Goal: Task Accomplishment & Management: Complete application form

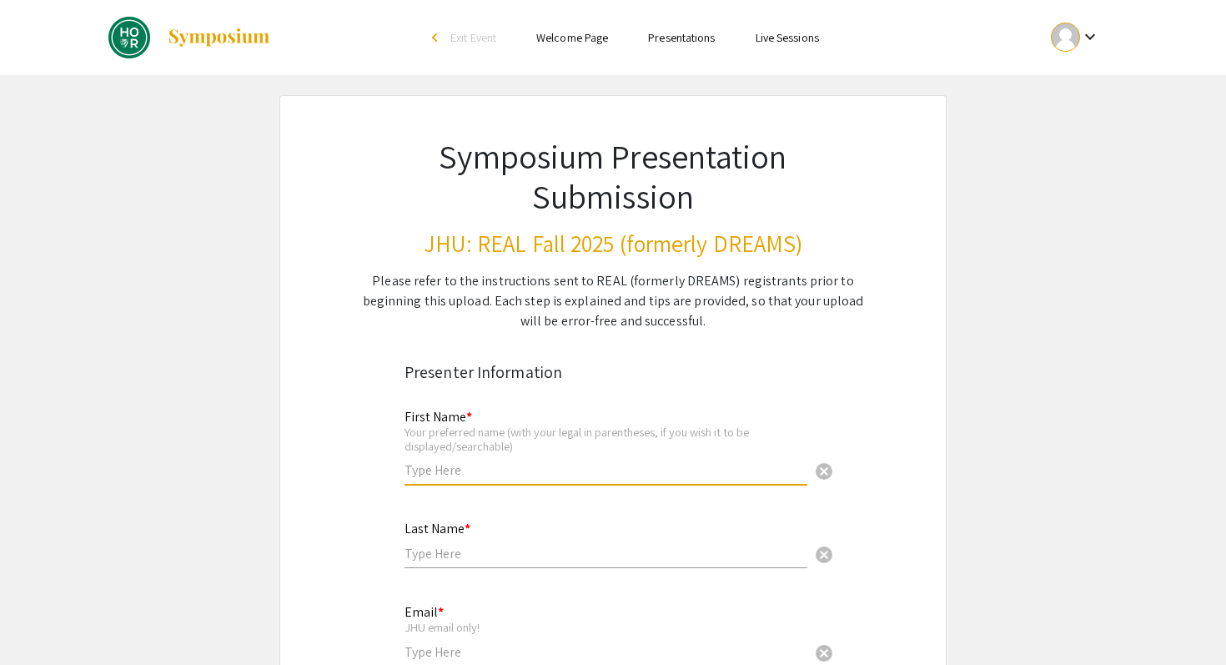
click at [462, 468] on input "text" at bounding box center [605, 470] width 403 height 18
type input "Risha"
click at [452, 561] on input "text" at bounding box center [605, 554] width 403 height 18
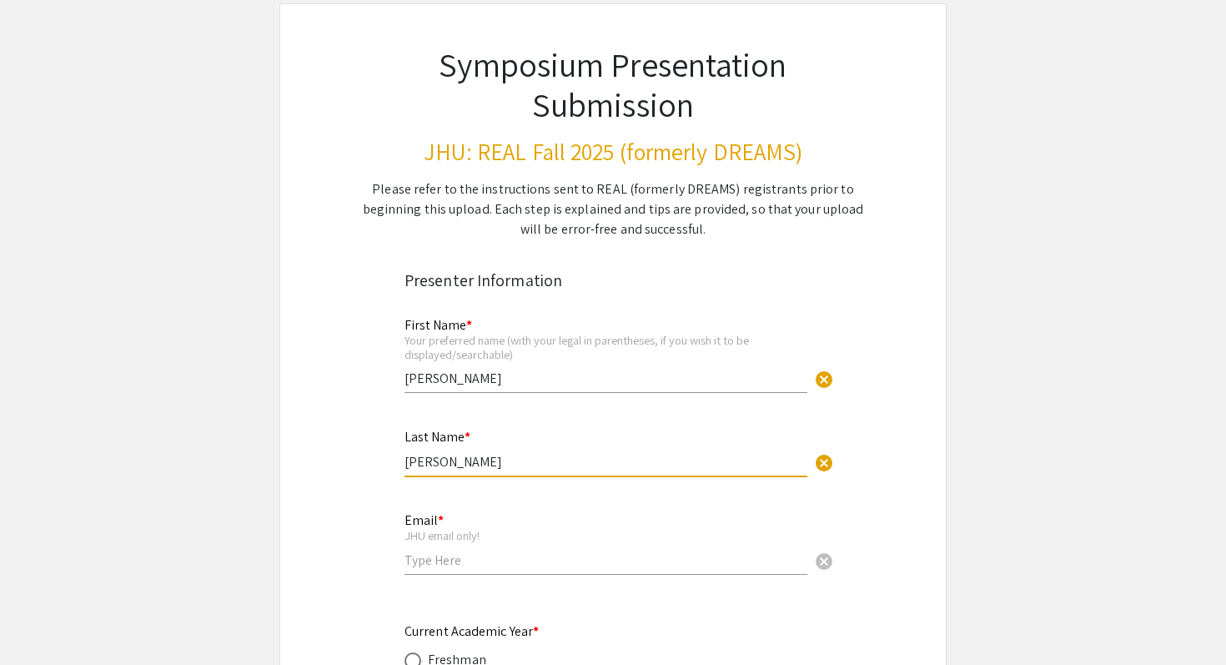
scroll to position [238, 0]
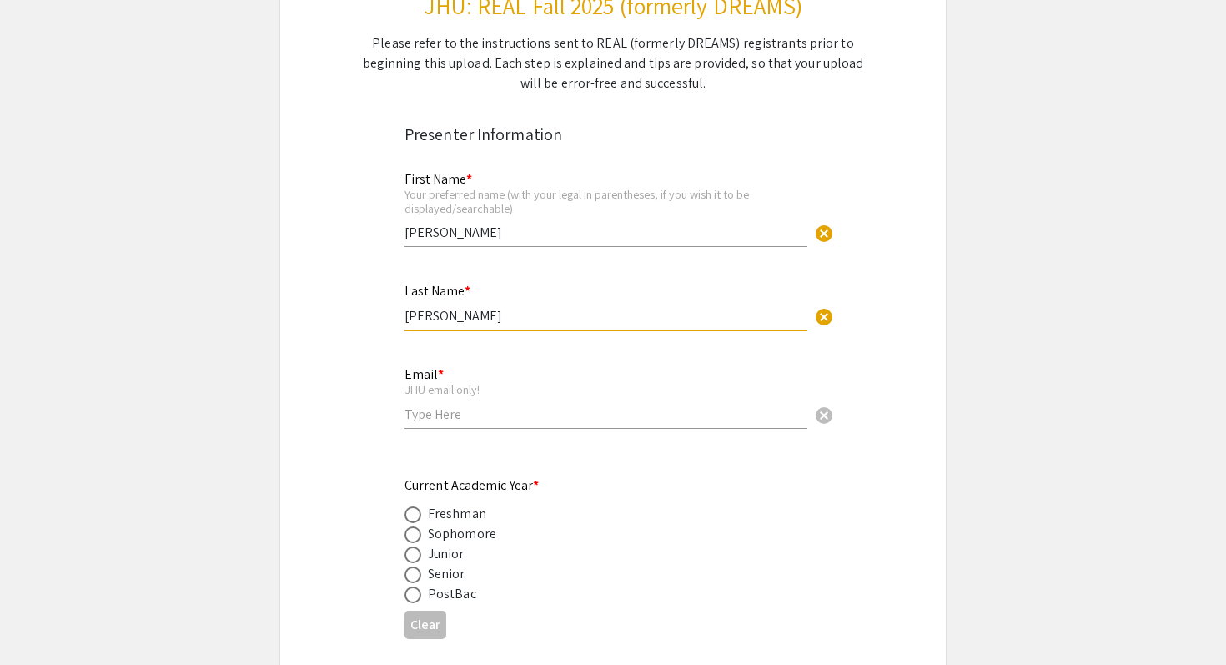
type input "Roy"
click at [458, 418] on input "email" at bounding box center [605, 414] width 403 height 18
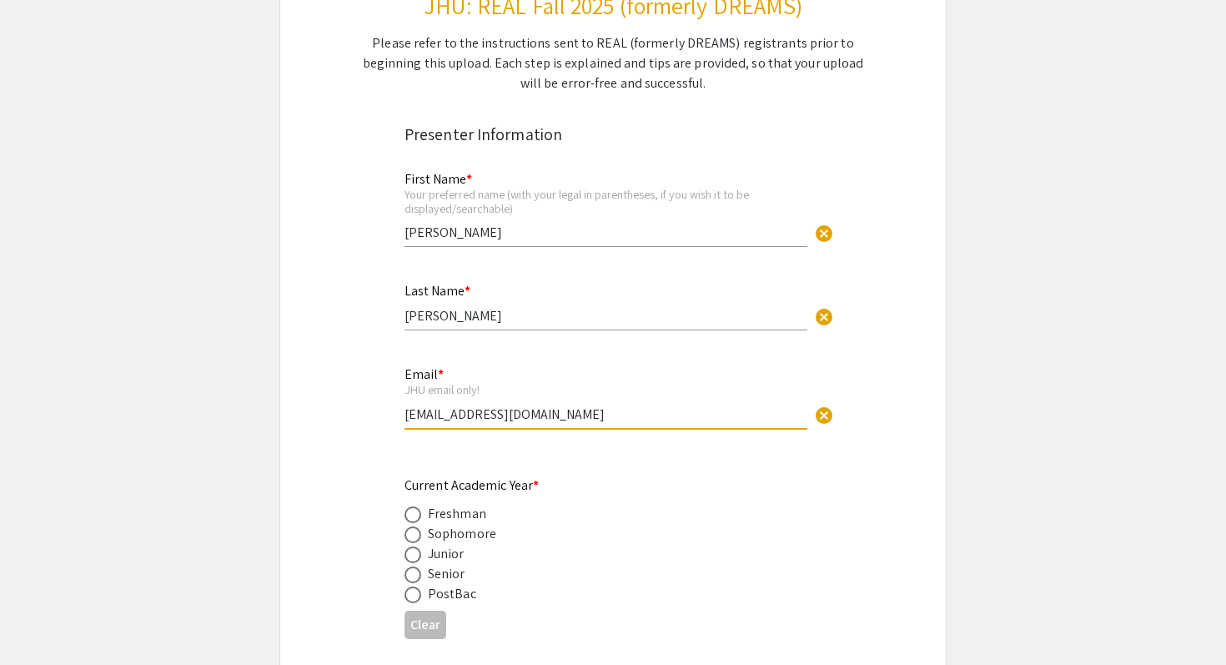
type input "rroy11@jhu.edu"
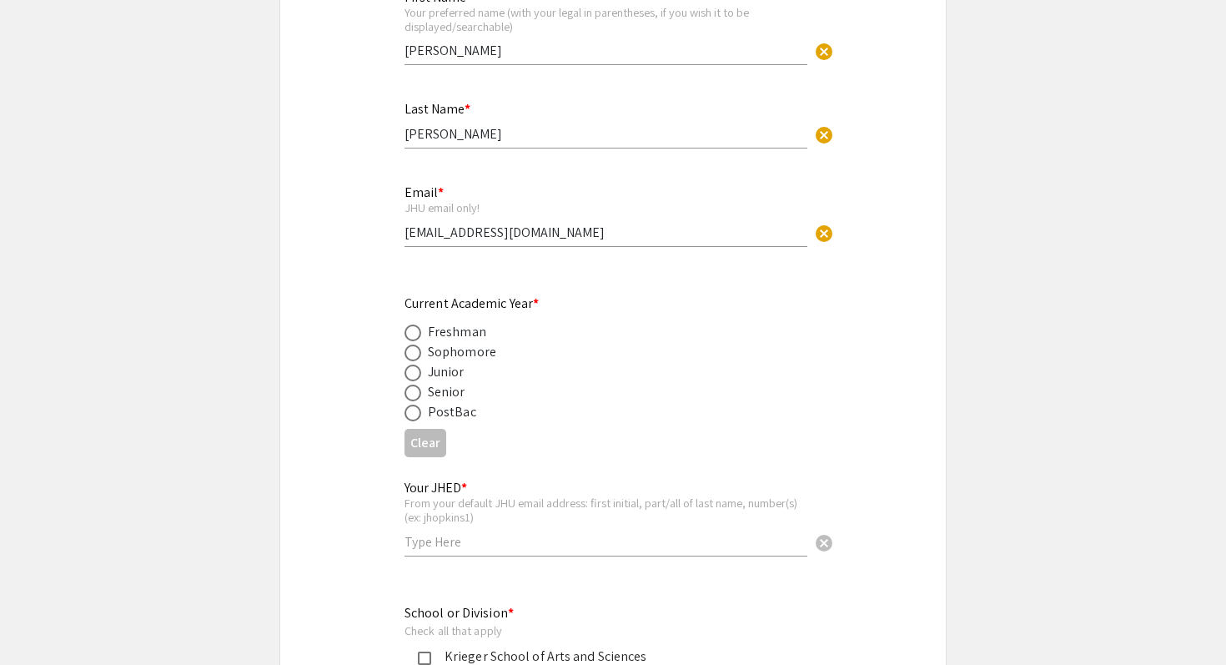
scroll to position [429, 0]
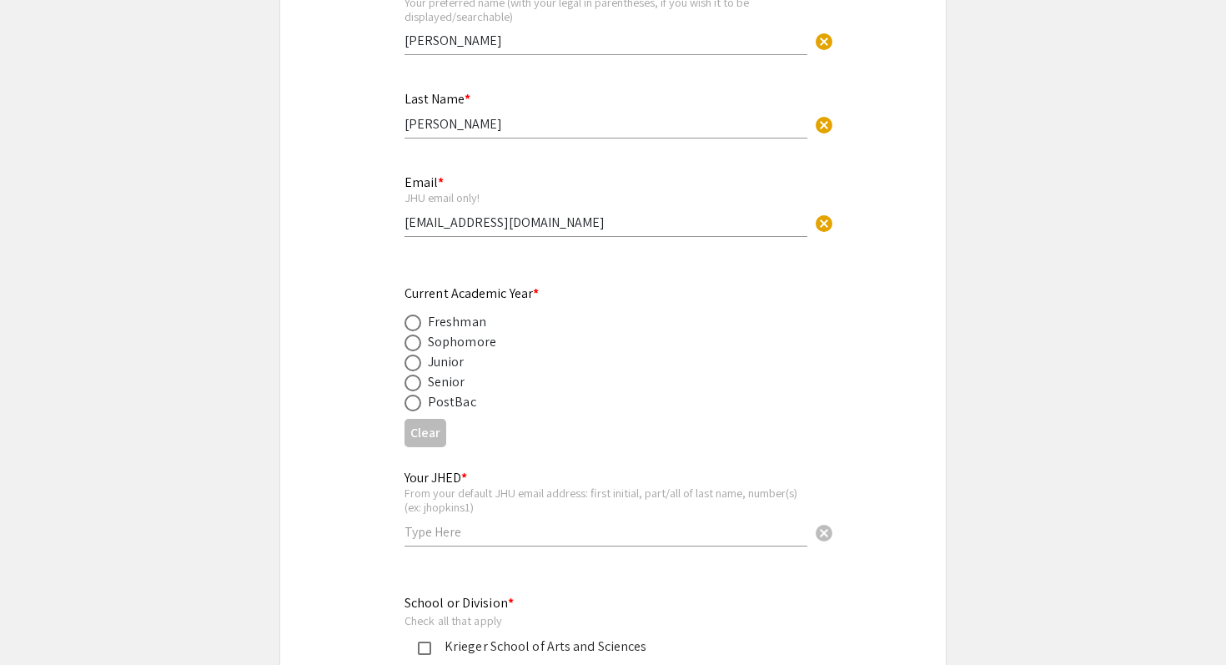
click at [484, 339] on div "Sophomore" at bounding box center [462, 342] width 68 height 20
click at [411, 389] on span at bounding box center [412, 382] width 17 height 17
click at [411, 389] on input "radio" at bounding box center [412, 382] width 17 height 17
radio input "true"
click at [444, 531] on input "text" at bounding box center [605, 532] width 403 height 18
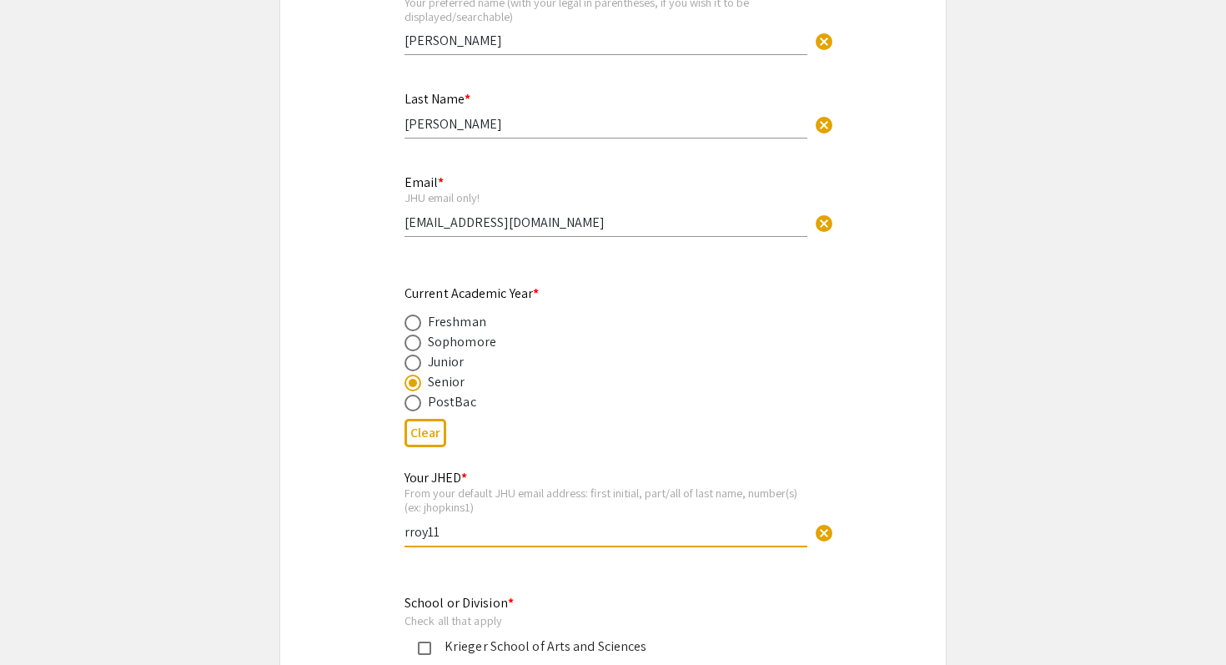
type input "rroy11"
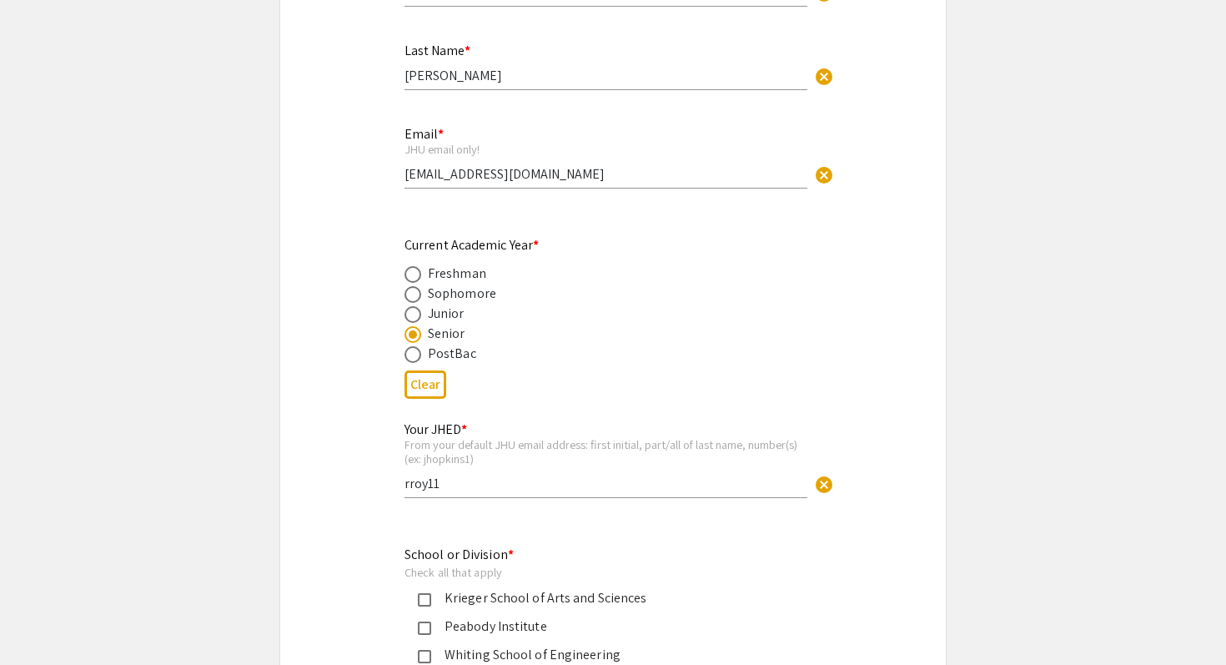
scroll to position [565, 0]
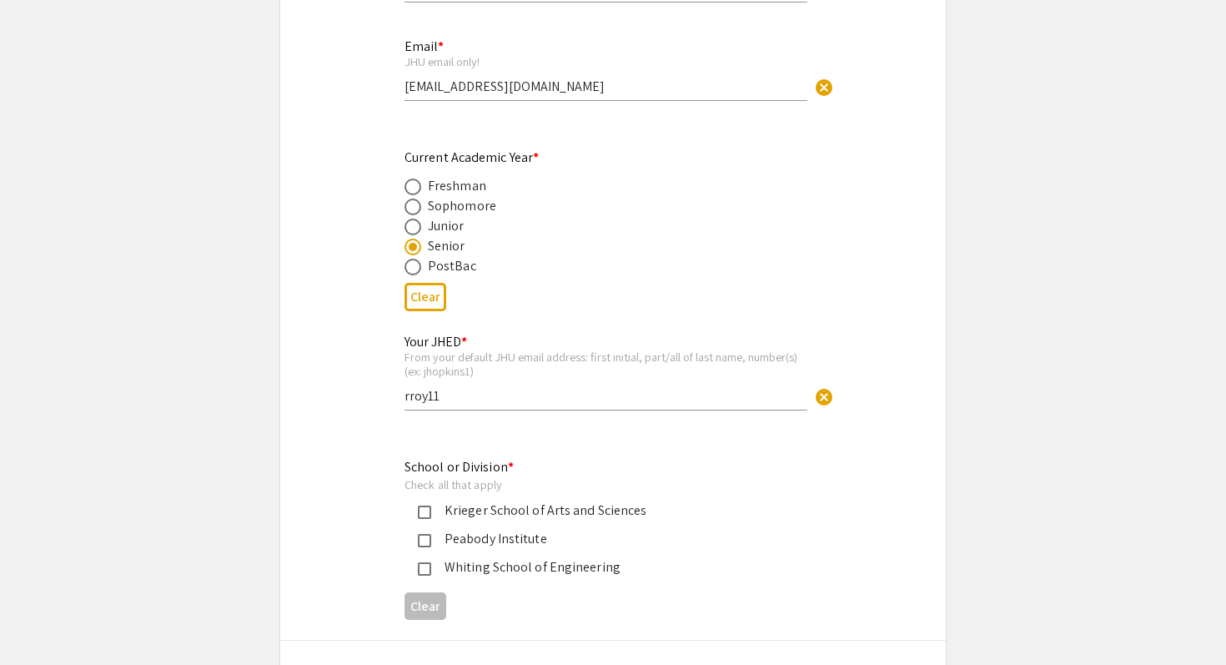
click at [439, 505] on div "Krieger School of Arts and Sciences" at bounding box center [606, 510] width 350 height 20
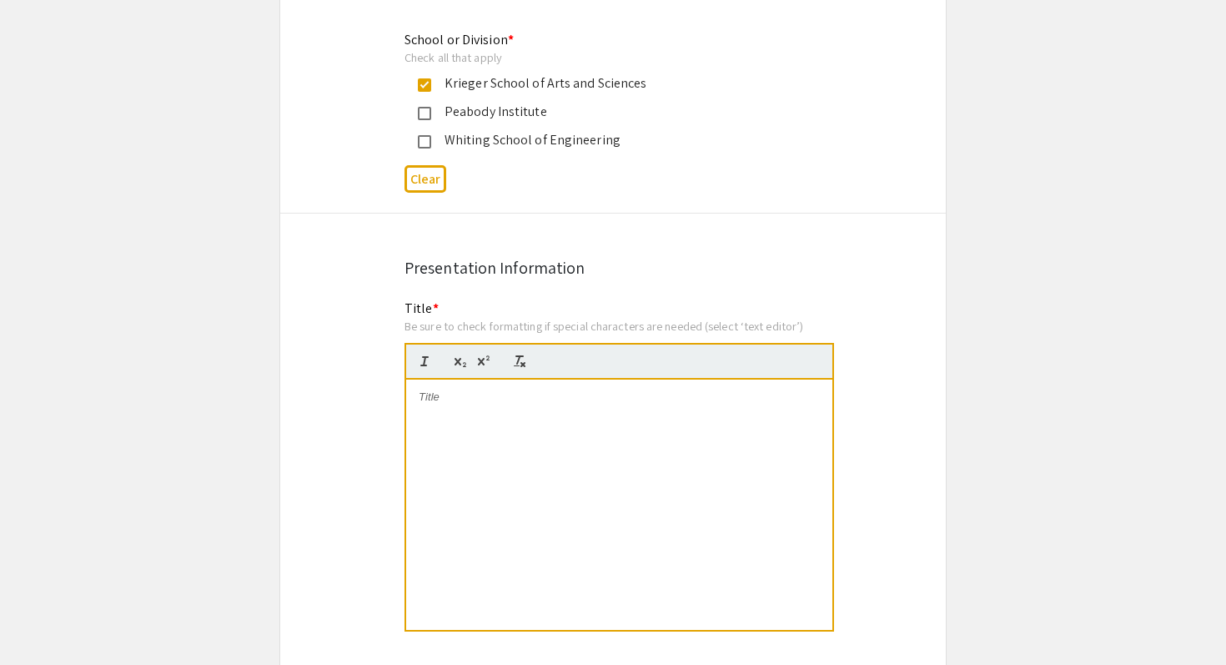
scroll to position [998, 0]
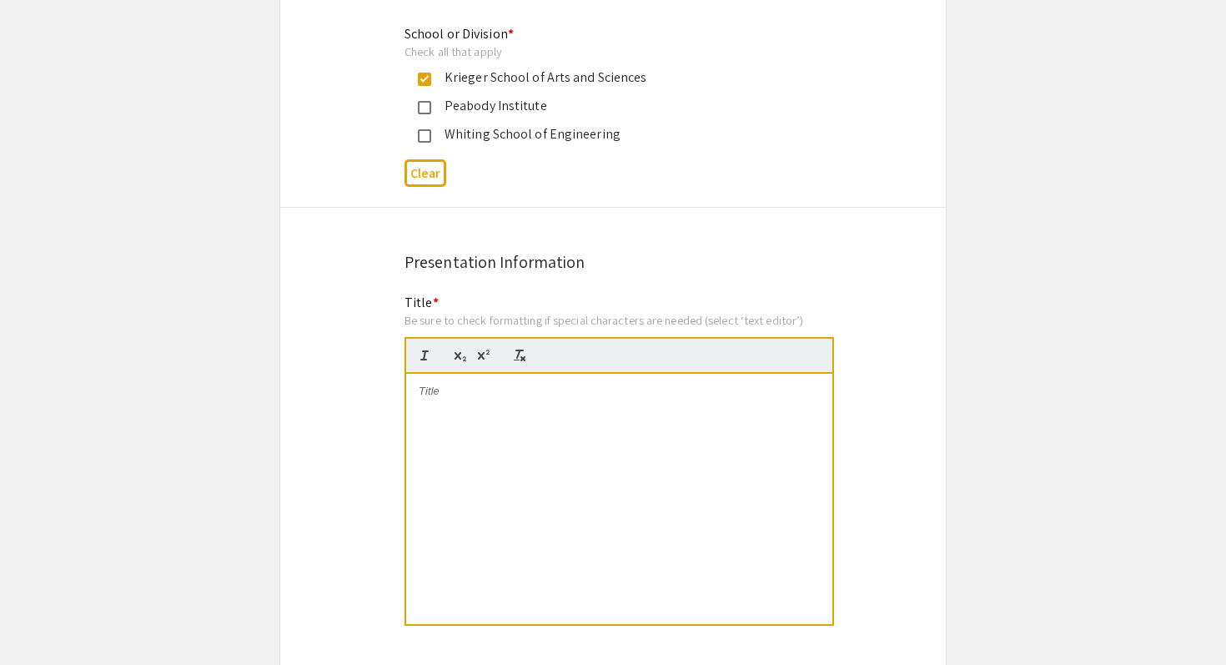
click at [467, 379] on div at bounding box center [619, 499] width 426 height 250
click at [579, 509] on div "Melanized vs. Non-Melanized Cell Budding Rates in the KN99 and the KN99 LAC1 St…" at bounding box center [619, 499] width 426 height 250
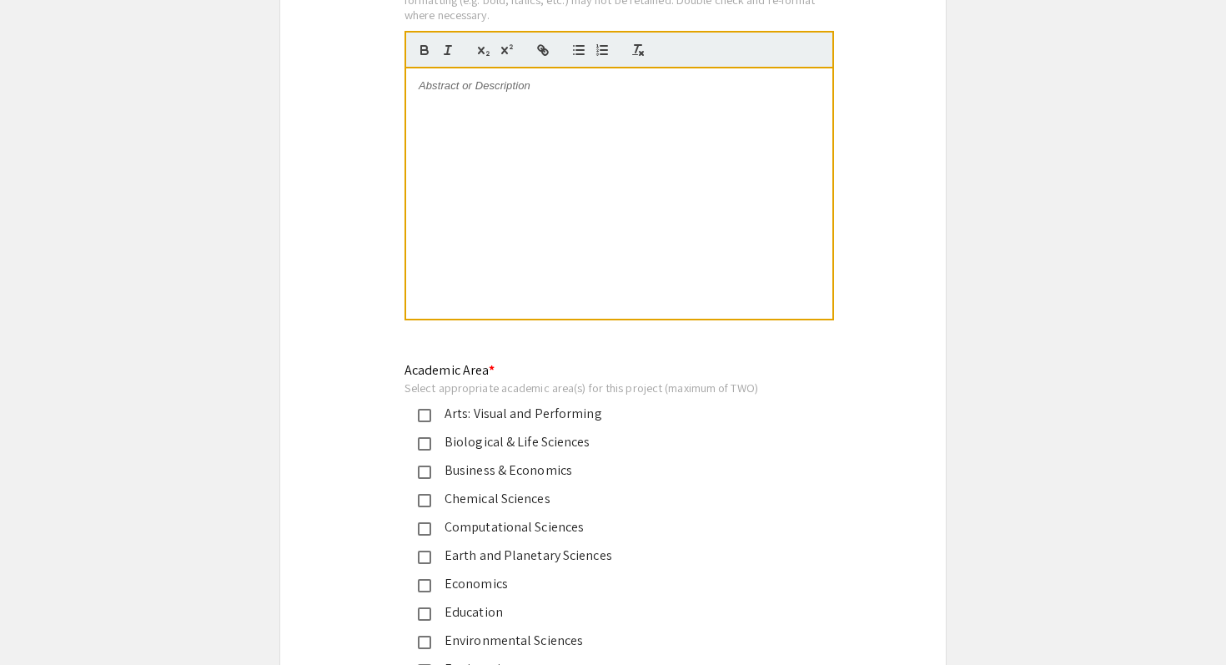
scroll to position [1709, 0]
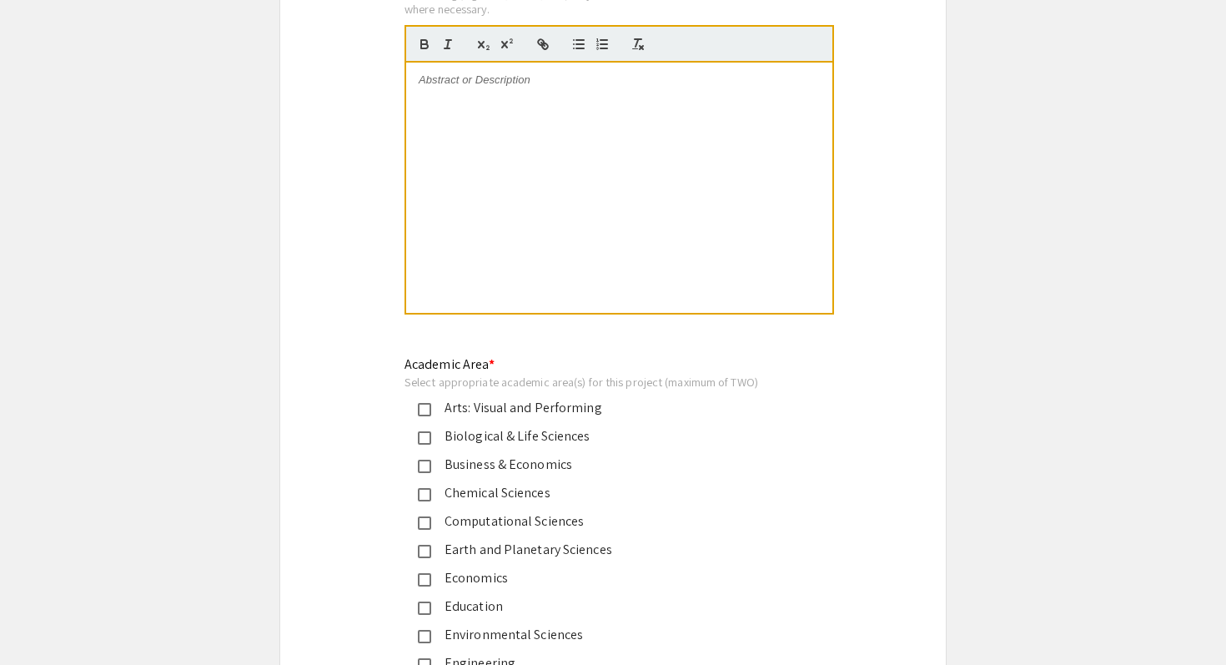
click at [500, 434] on div "Biological & Life Sciences" at bounding box center [606, 436] width 350 height 20
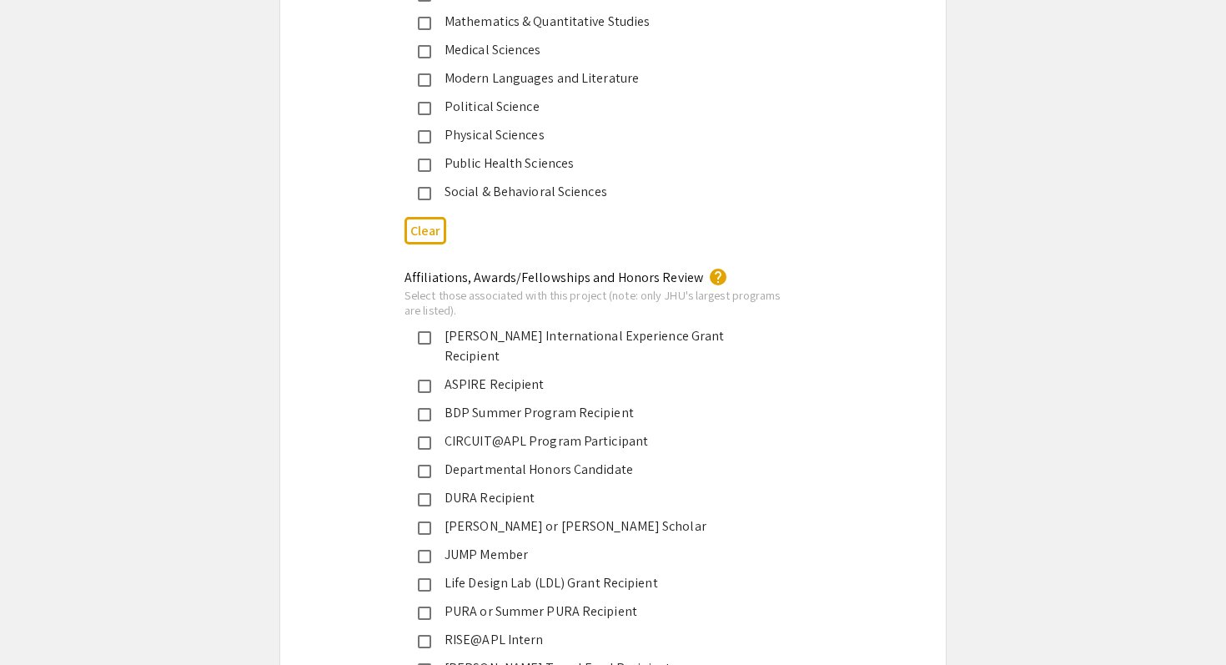
scroll to position [2436, 0]
click at [490, 459] on div "Departmental Honors Candidate" at bounding box center [606, 469] width 350 height 20
click at [186, 494] on app-submissions "Symposium Presentation Submission JHU: REAL Fall 2025 (formerly DREAMS) Please …" at bounding box center [613, 290] width 1226 height 5262
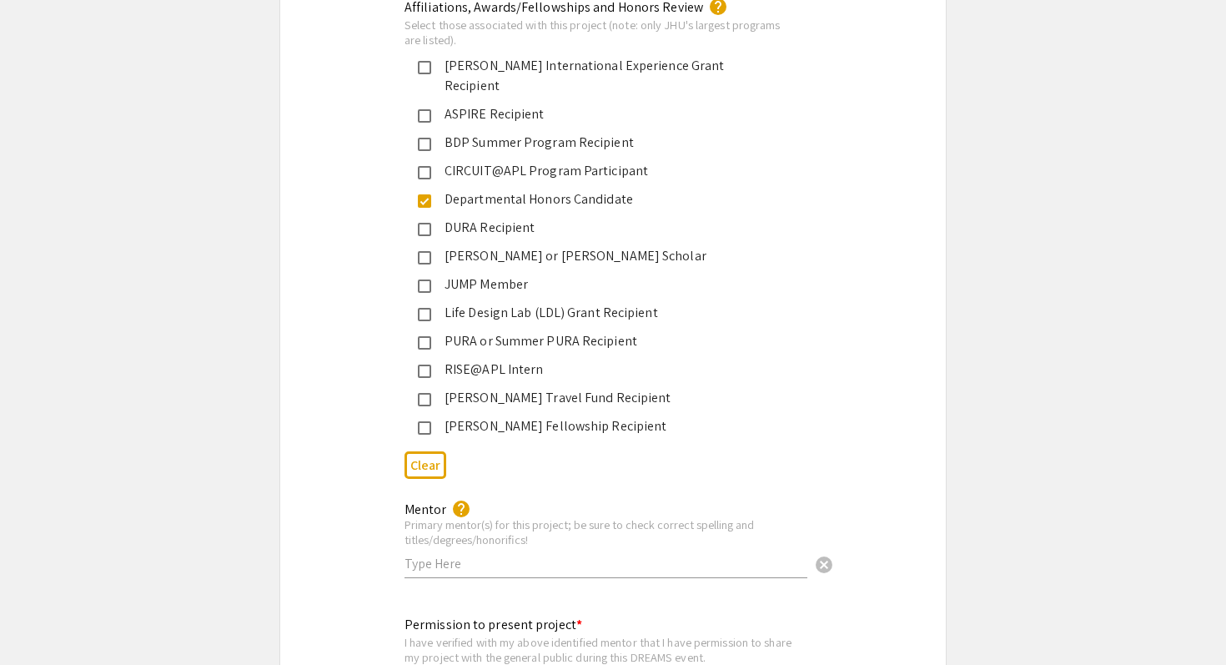
scroll to position [2715, 0]
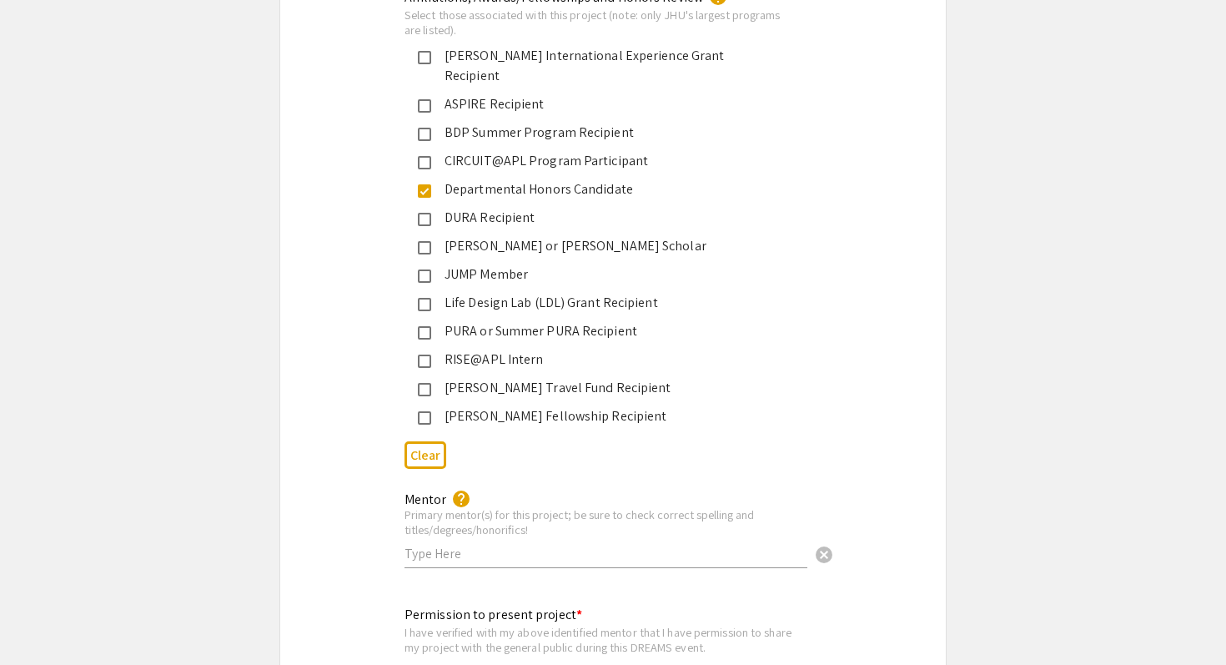
click at [578, 551] on div "Mentor help Primary mentor(s) for this project; be sure to check correct spelli…" at bounding box center [605, 521] width 403 height 93
type input "Rosanna Baker"
click at [240, 477] on app-submissions "Symposium Presentation Submission JHU: REAL Fall 2025 (formerly DREAMS) Please …" at bounding box center [613, 11] width 1226 height 5262
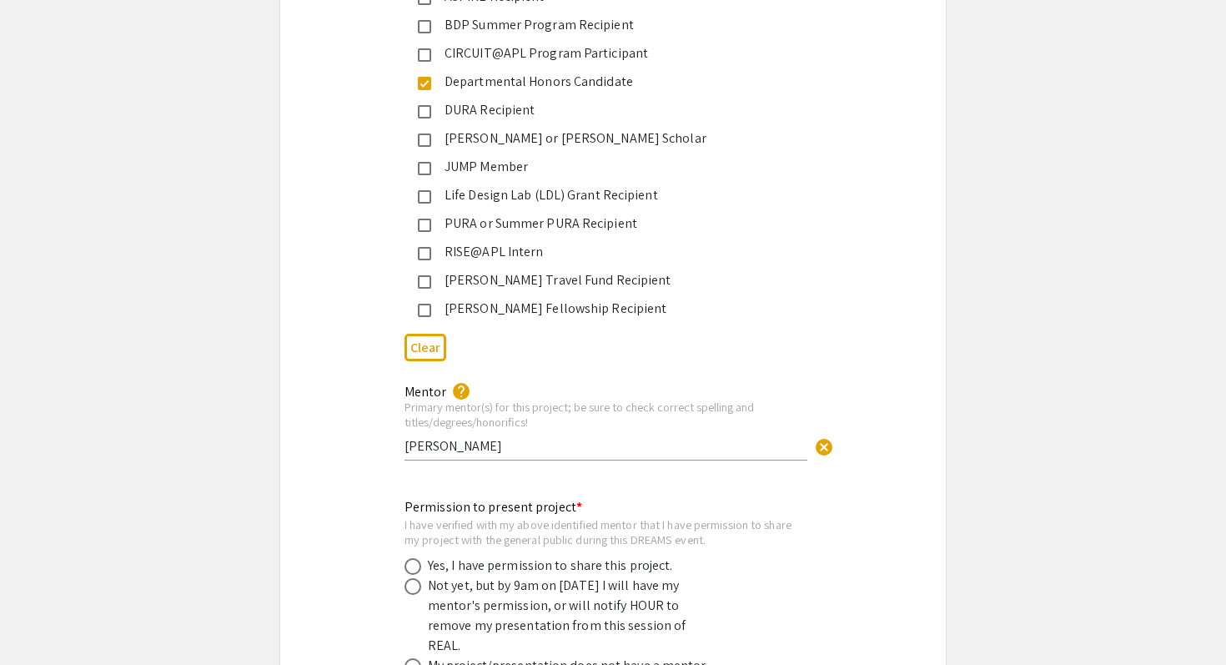
scroll to position [2852, 0]
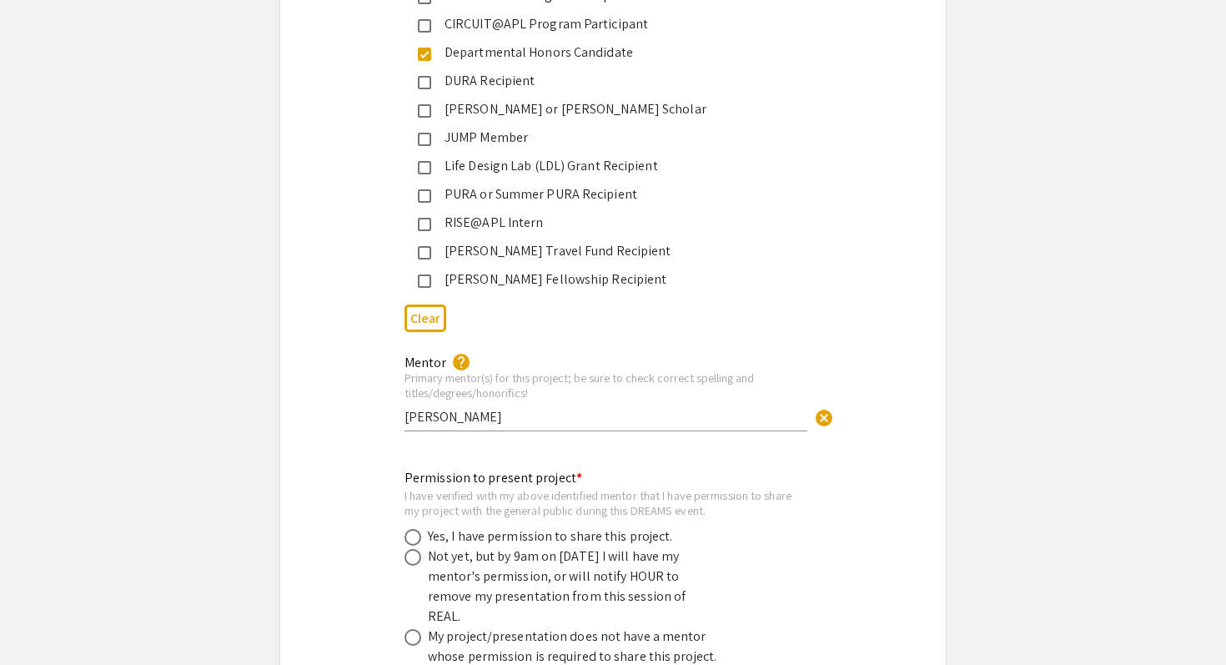
click at [577, 526] on div "Yes, I have permission to share this project." at bounding box center [550, 536] width 245 height 20
click at [414, 529] on span at bounding box center [412, 537] width 17 height 17
click at [414, 529] on input "radio" at bounding box center [412, 537] width 17 height 17
radio input "true"
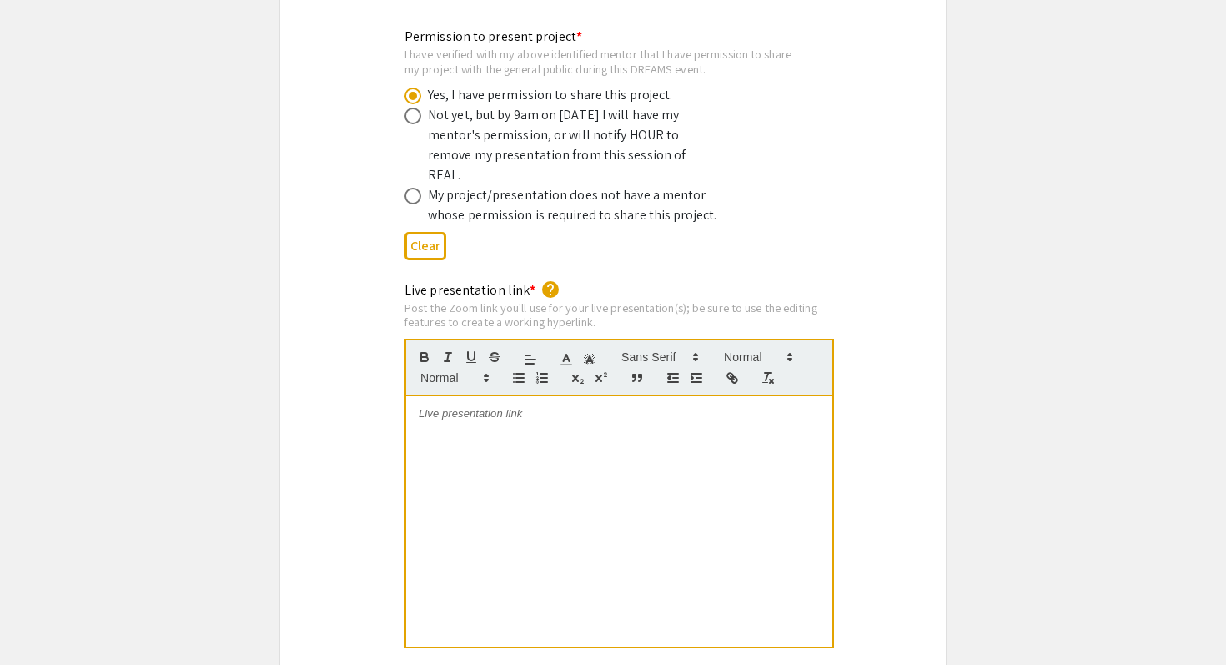
scroll to position [3302, 0]
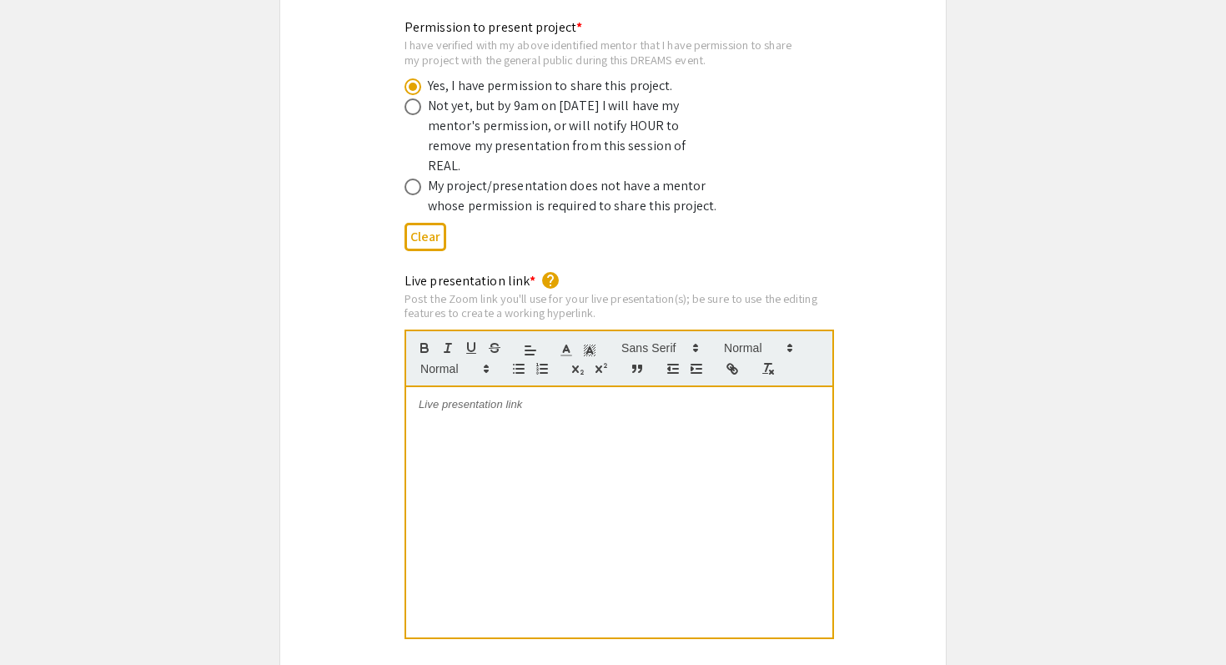
click at [488, 387] on div at bounding box center [619, 512] width 426 height 250
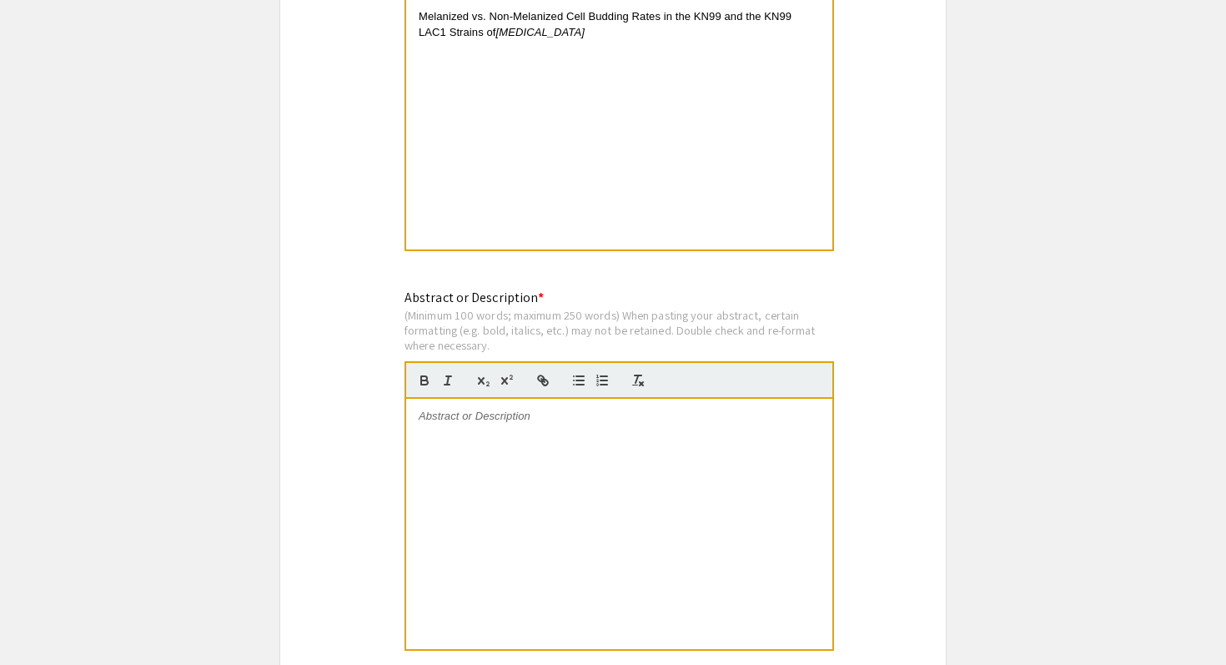
scroll to position [1374, 0]
click at [487, 426] on div at bounding box center [619, 522] width 426 height 250
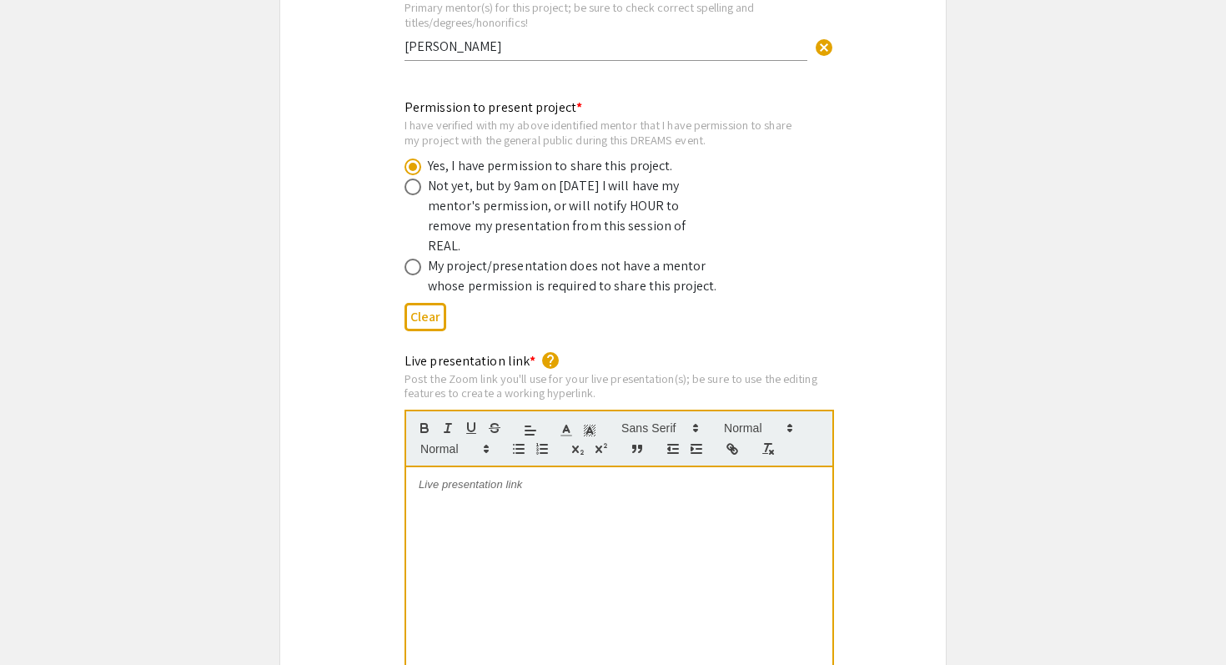
scroll to position [3240, 0]
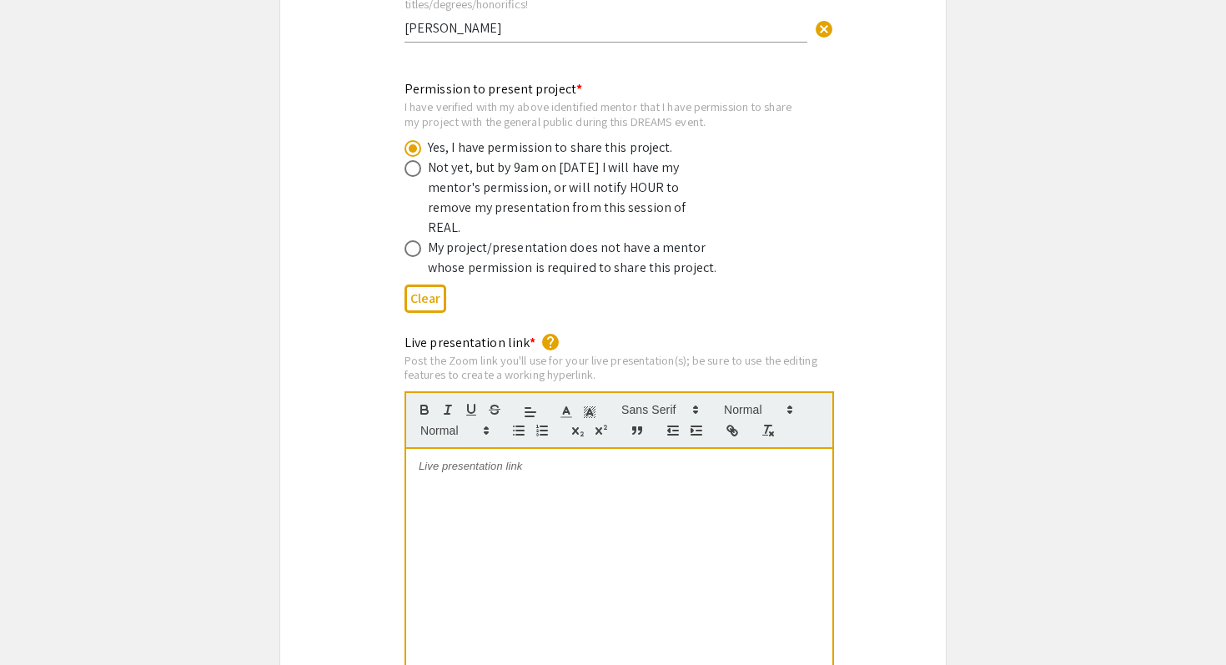
click at [506, 449] on div at bounding box center [619, 574] width 426 height 250
click at [929, 388] on div "Live presentation link * help Post the Zoom link you'll use for your live prese…" at bounding box center [612, 529] width 665 height 392
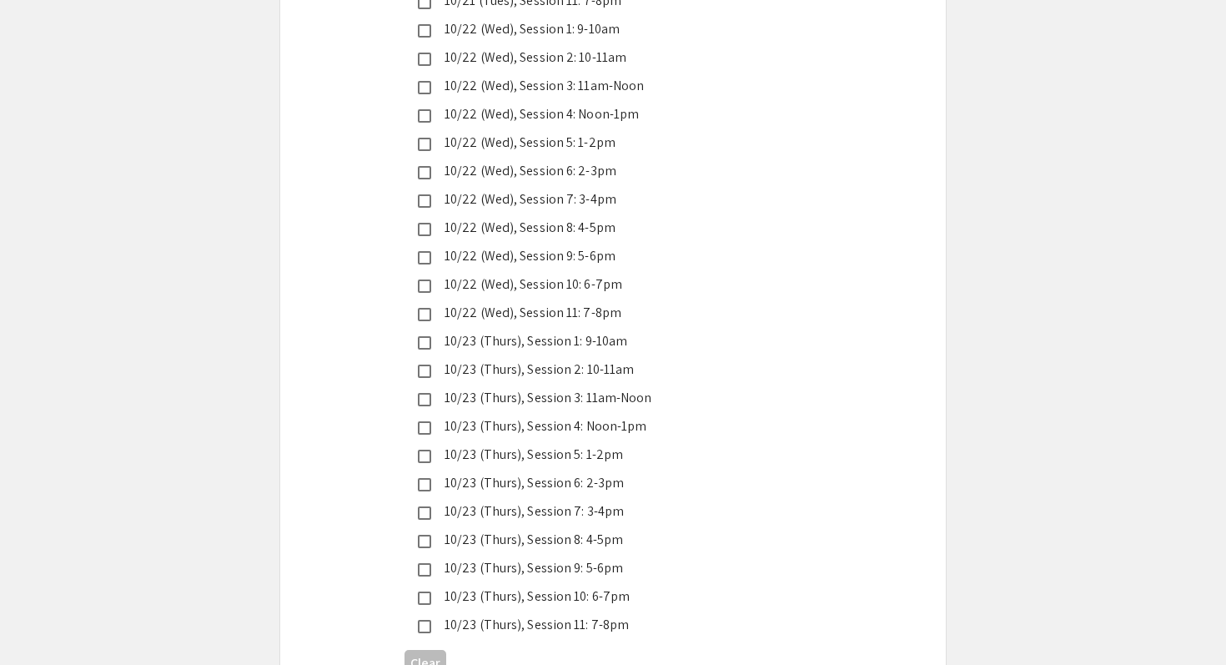
scroll to position [4366, 0]
click at [580, 360] on div "10/23 (Thurs), Session 2: 10-11am" at bounding box center [606, 370] width 350 height 20
click at [482, 530] on div "10/23 (Thurs), Session 8: 4-5pm" at bounding box center [606, 540] width 350 height 20
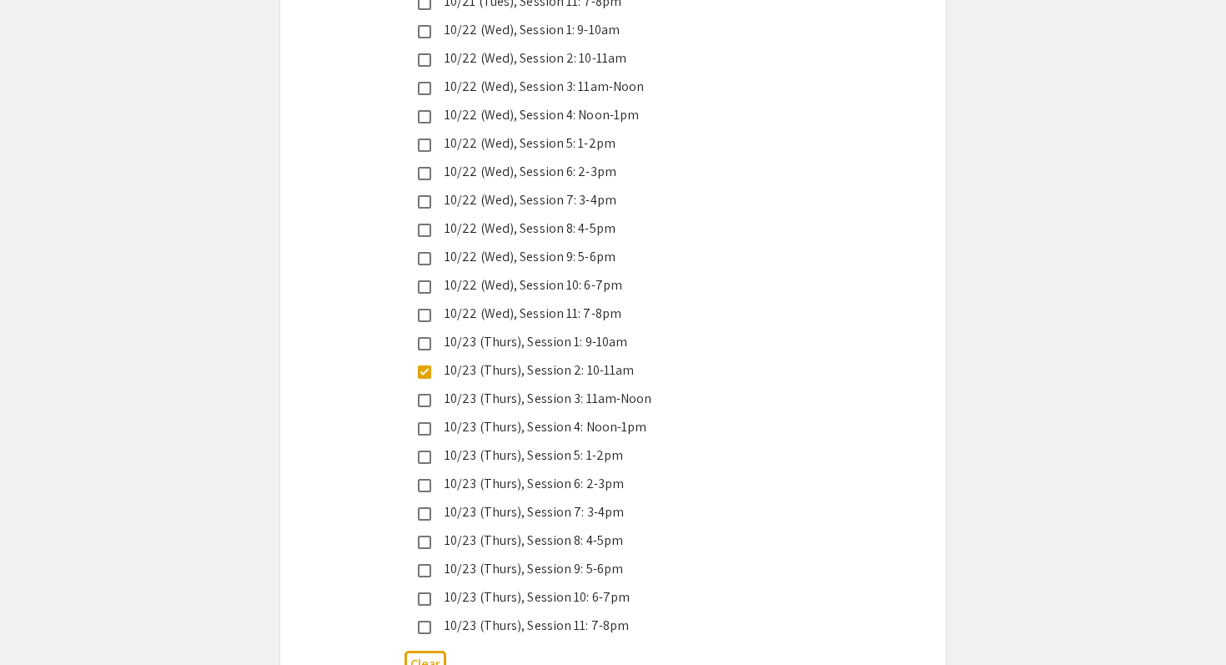
click at [482, 530] on div "10/23 (Thurs), Session 8: 4-5pm" at bounding box center [606, 540] width 350 height 20
click at [334, 504] on div "Live Presentation Dates/Times (all times are Eastern US): * help Check ONLY the…" at bounding box center [612, 150] width 665 height 1070
click at [424, 535] on mat-pseudo-checkbox at bounding box center [424, 541] width 13 height 13
click at [421, 564] on mat-pseudo-checkbox at bounding box center [424, 570] width 13 height 13
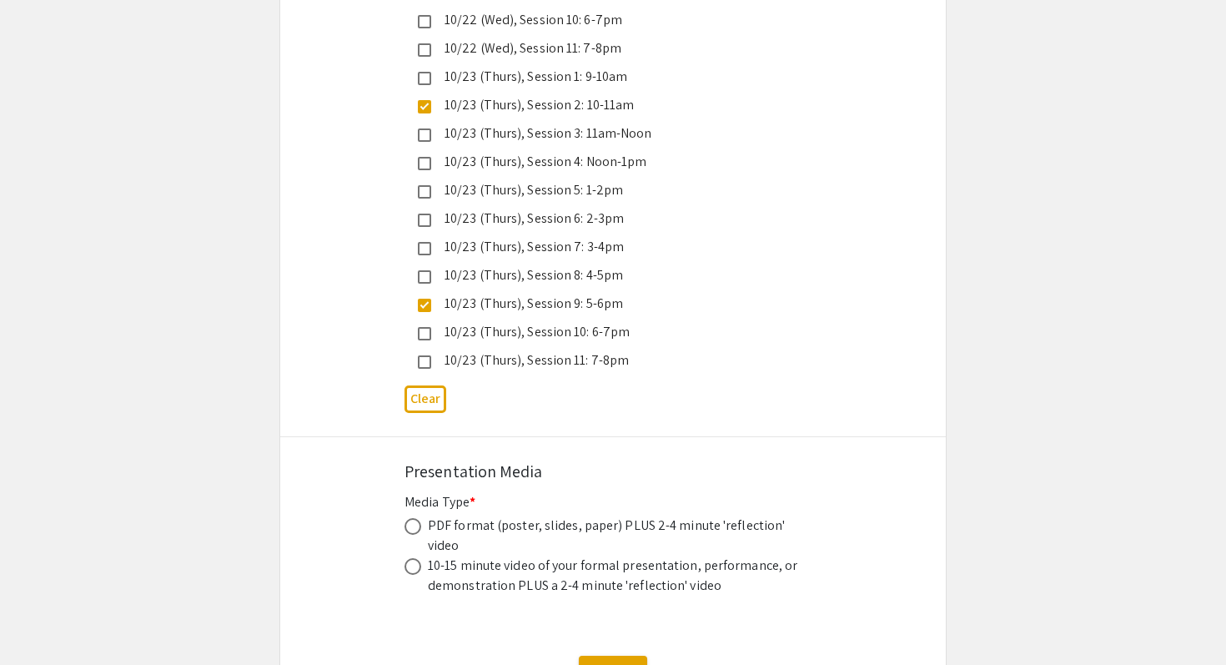
scroll to position [4634, 0]
click at [407, 515] on span at bounding box center [412, 523] width 17 height 17
click at [407, 515] on input "radio" at bounding box center [412, 523] width 17 height 17
radio input "true"
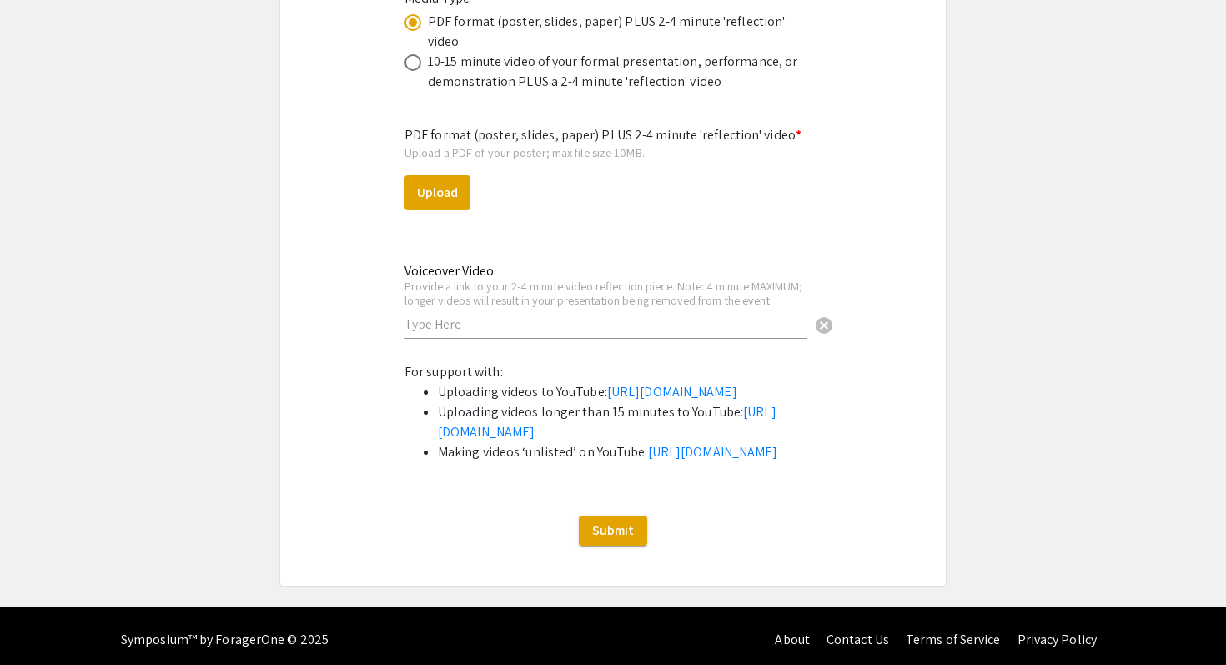
scroll to position [5122, 0]
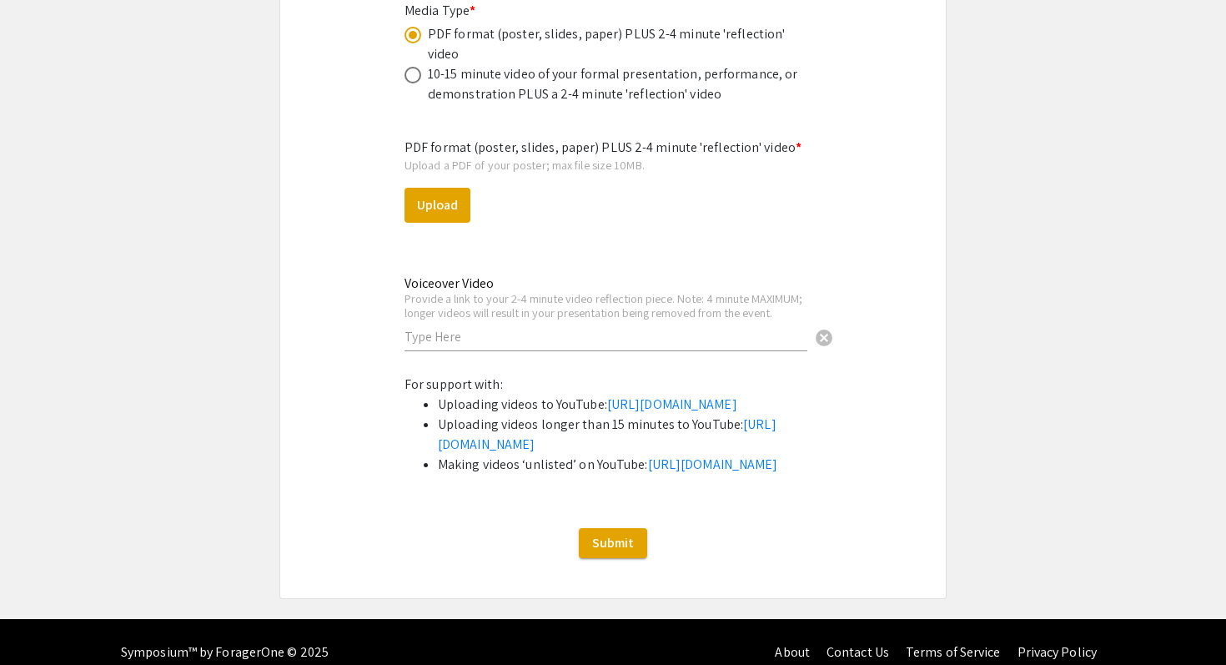
click at [487, 328] on input "text" at bounding box center [605, 337] width 403 height 18
paste input "https://youtu.be/ralhZhVSgUo"
type input "https://youtu.be/ralhZhVSgUo"
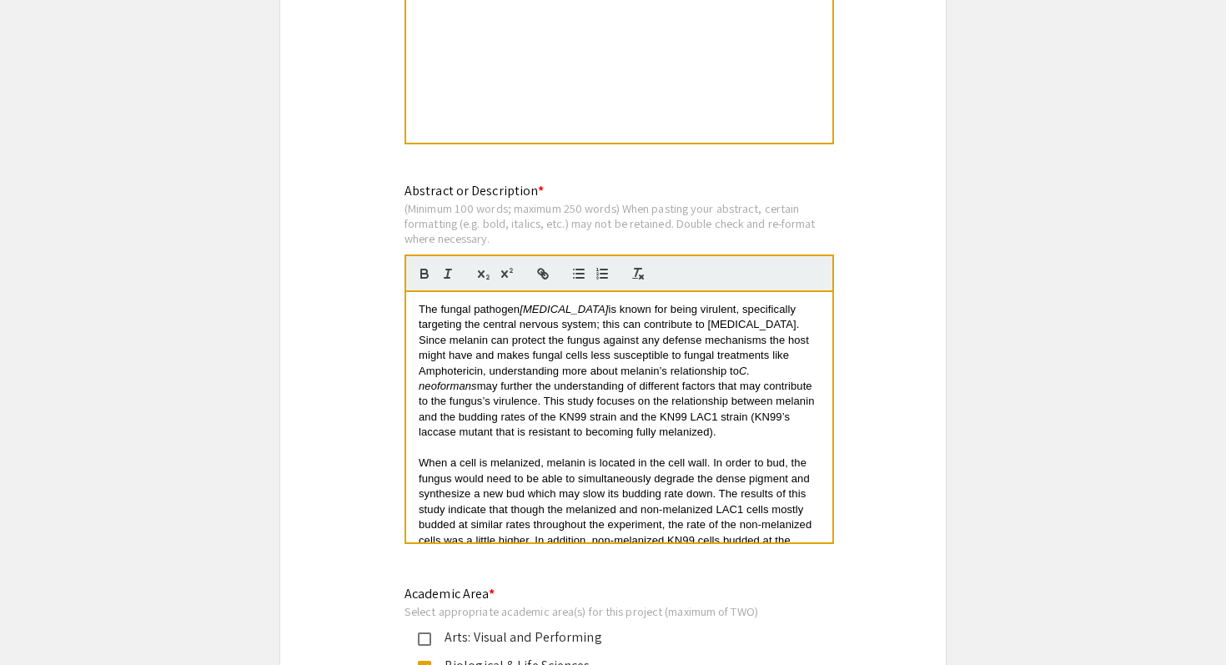
scroll to position [1475, 0]
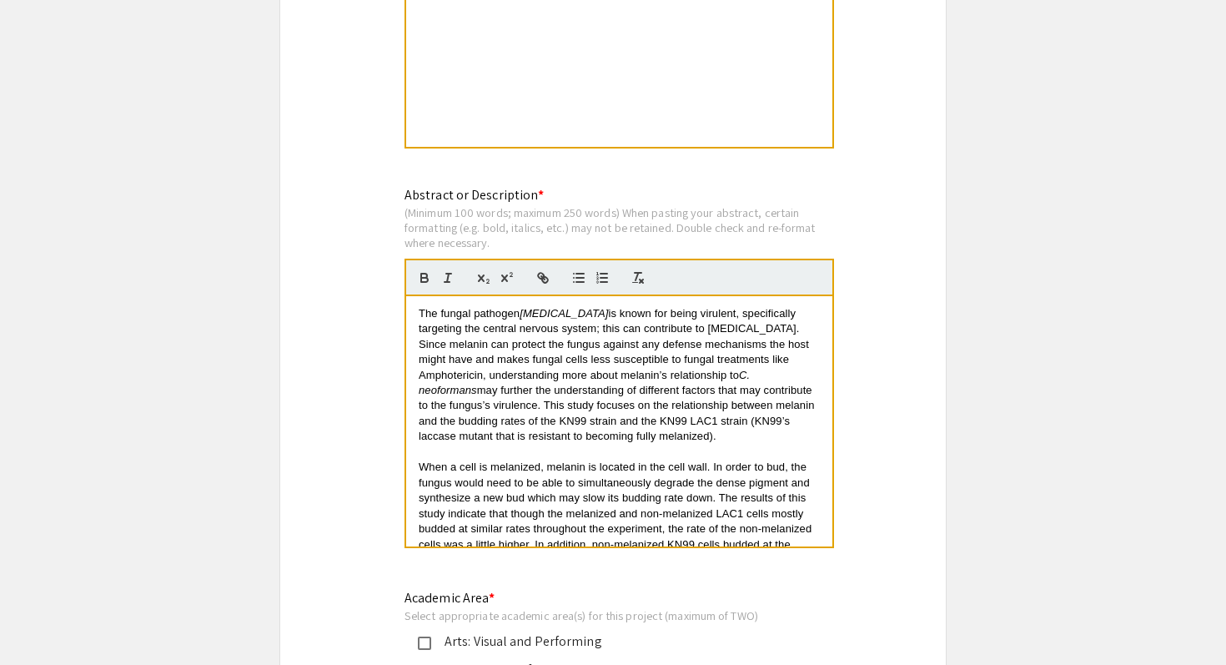
click at [546, 401] on p "The fungal pathogen Cryptococcus neoformans is known for being virulent, specif…" at bounding box center [619, 375] width 401 height 138
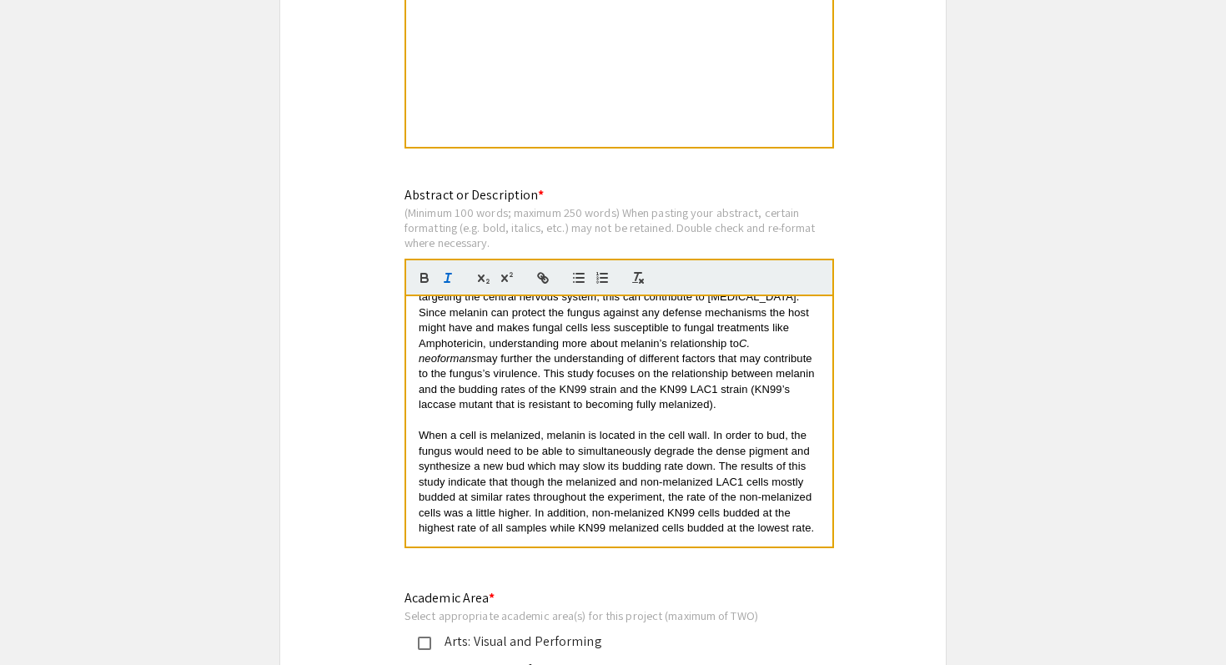
scroll to position [47, 0]
click at [659, 444] on span "When a cell is melanized, melanin is located in the cell wall. In order to bud,…" at bounding box center [617, 481] width 396 height 105
click at [441, 456] on span "When a cell is melanized, melanin is located in its cell wall. In order to bud,…" at bounding box center [617, 481] width 396 height 105
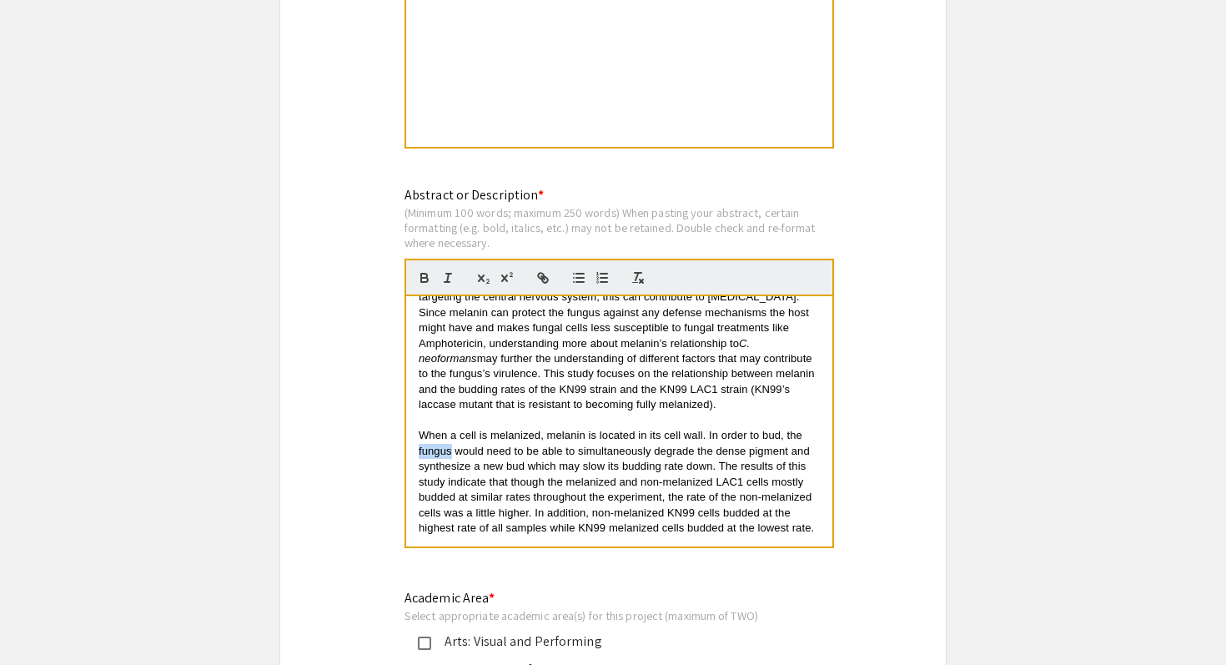
click at [441, 456] on span "When a cell is melanized, melanin is located in its cell wall. In order to bud,…" at bounding box center [617, 481] width 396 height 105
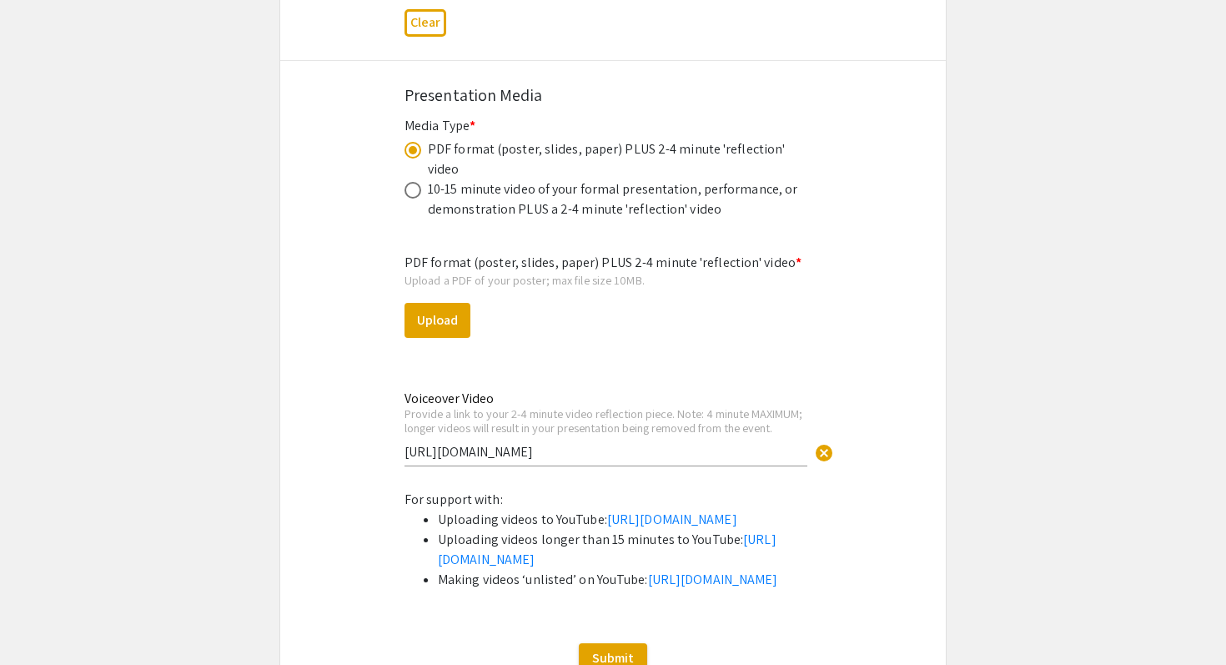
scroll to position [4996, 0]
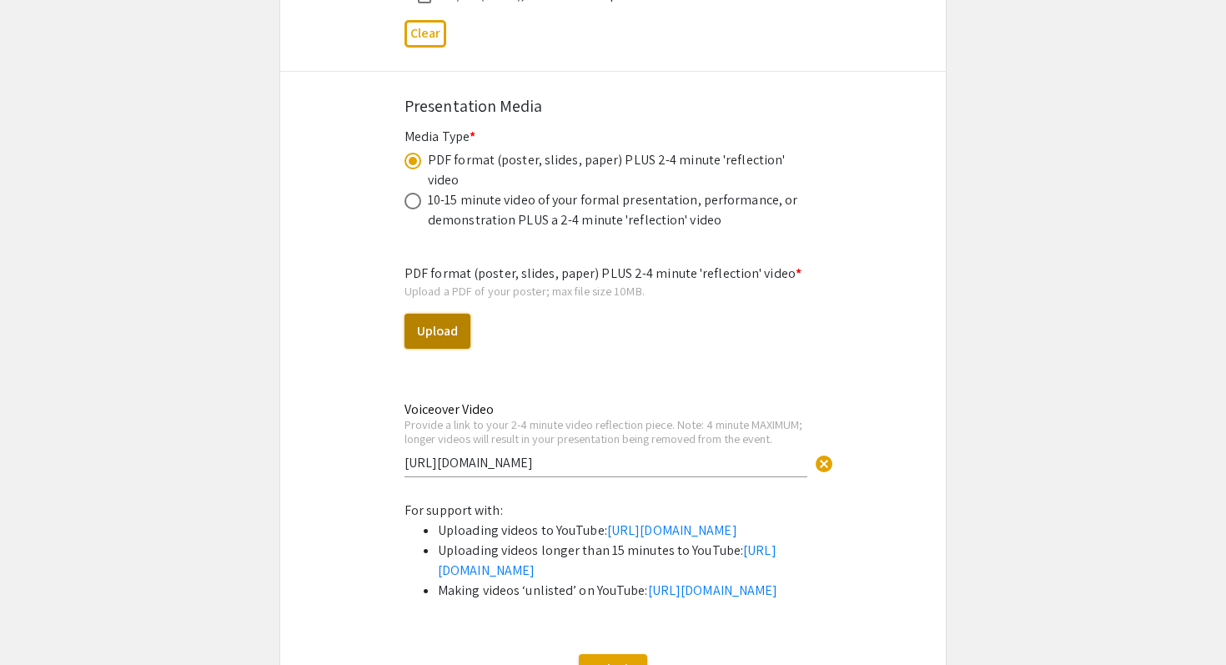
click at [447, 314] on button "Upload" at bounding box center [437, 331] width 66 height 35
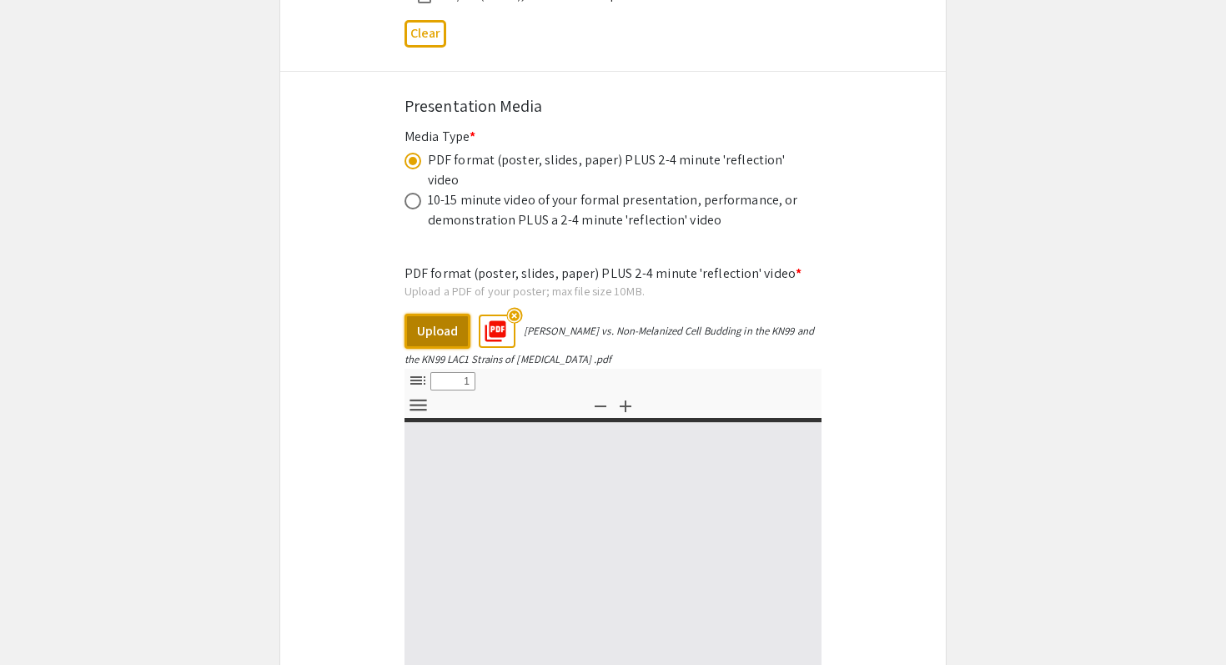
select select "custom"
type input "0"
select select "custom"
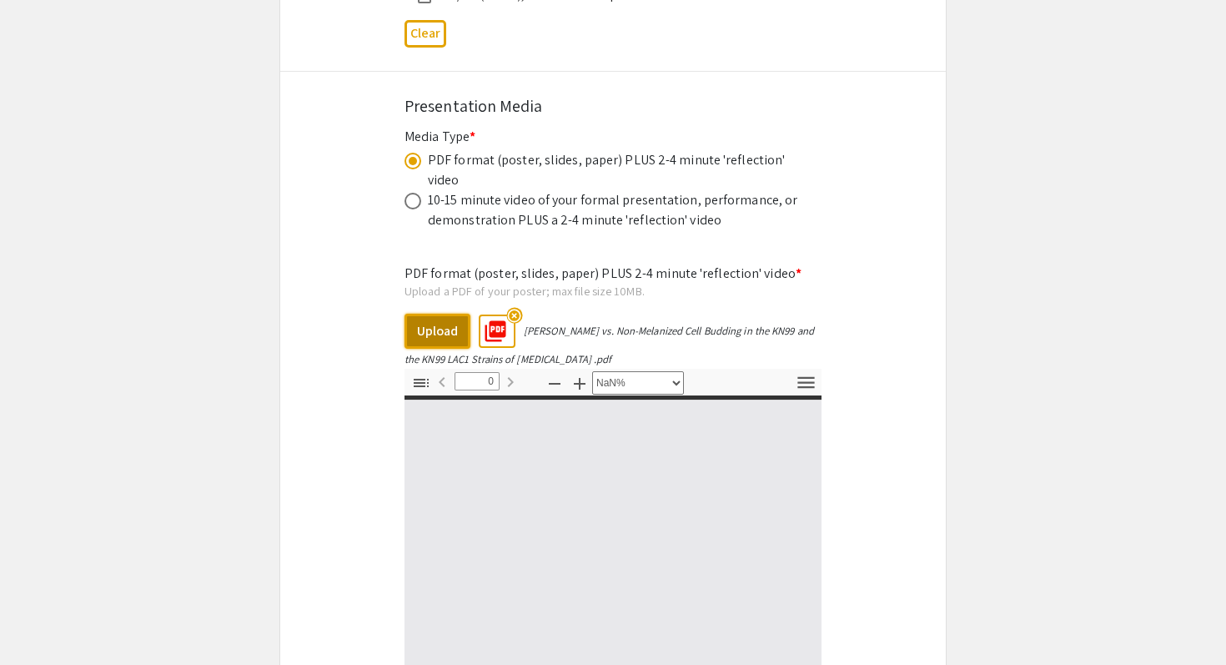
type input "1"
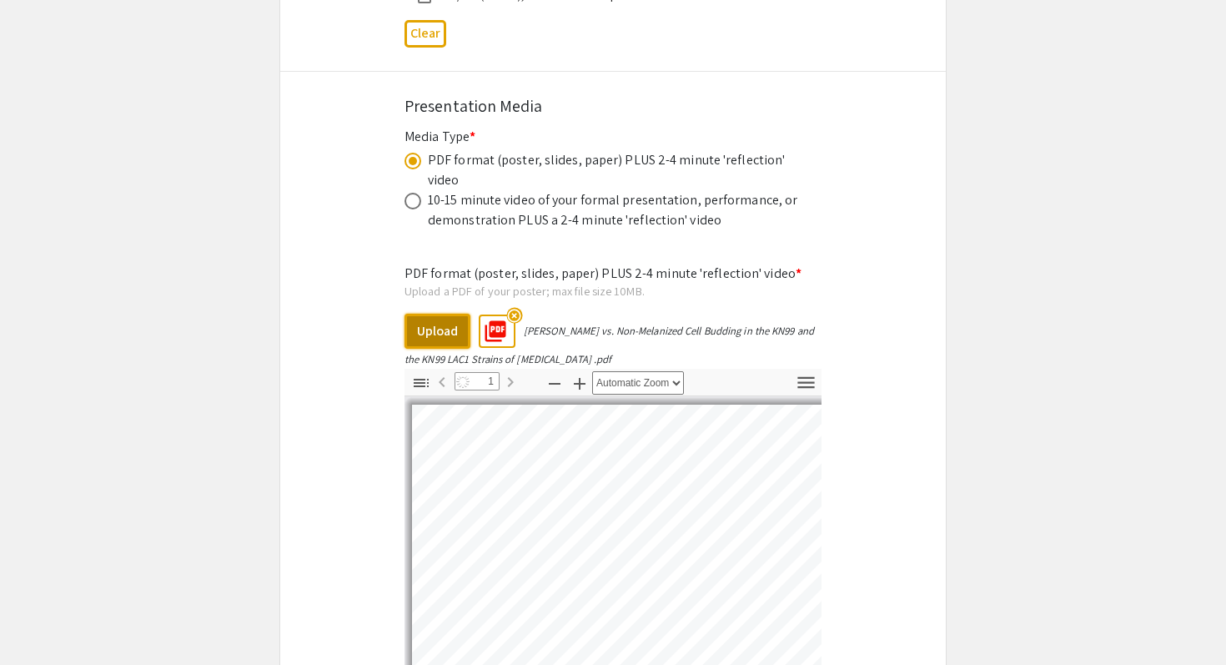
select select "auto"
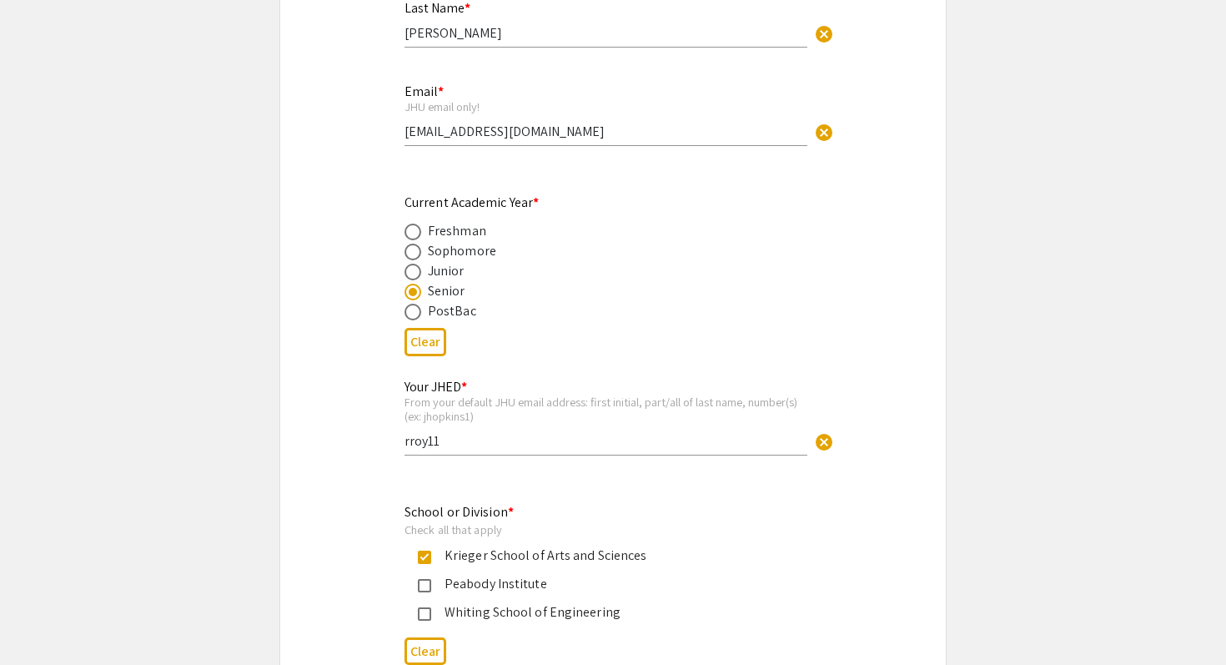
scroll to position [0, 0]
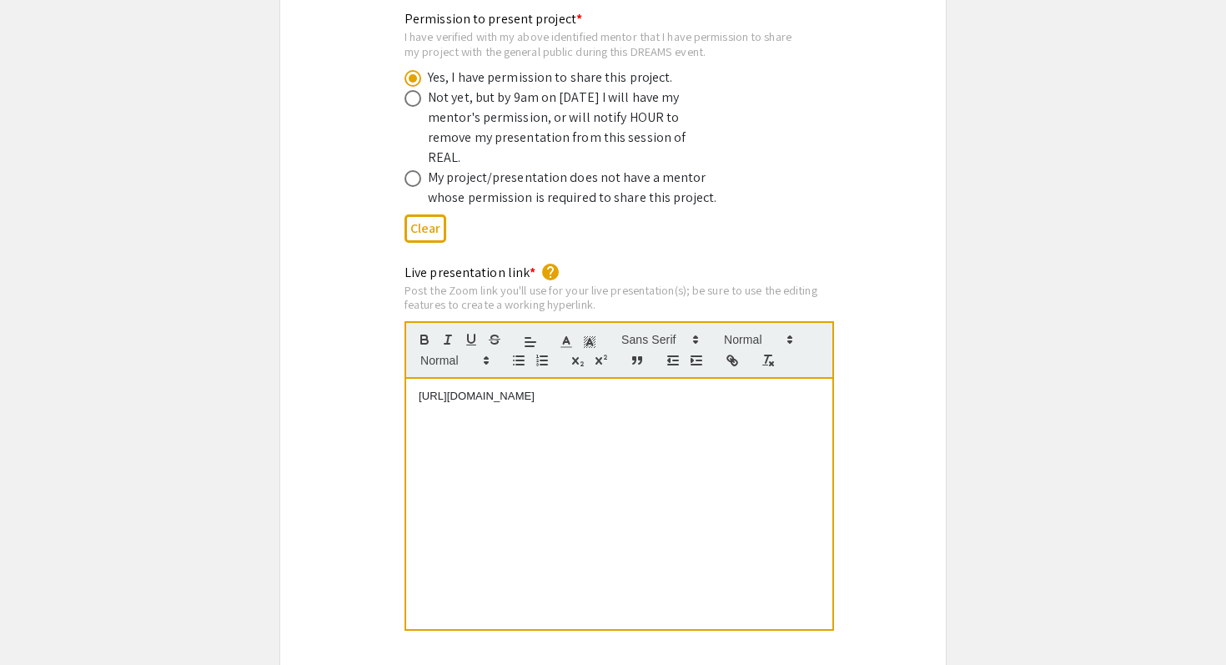
scroll to position [3312, 0]
drag, startPoint x: 690, startPoint y: 363, endPoint x: 358, endPoint y: 359, distance: 331.9
click at [358, 359] on div "Live presentation link * help Post the Zoom link you'll use for your live prese…" at bounding box center [612, 457] width 665 height 392
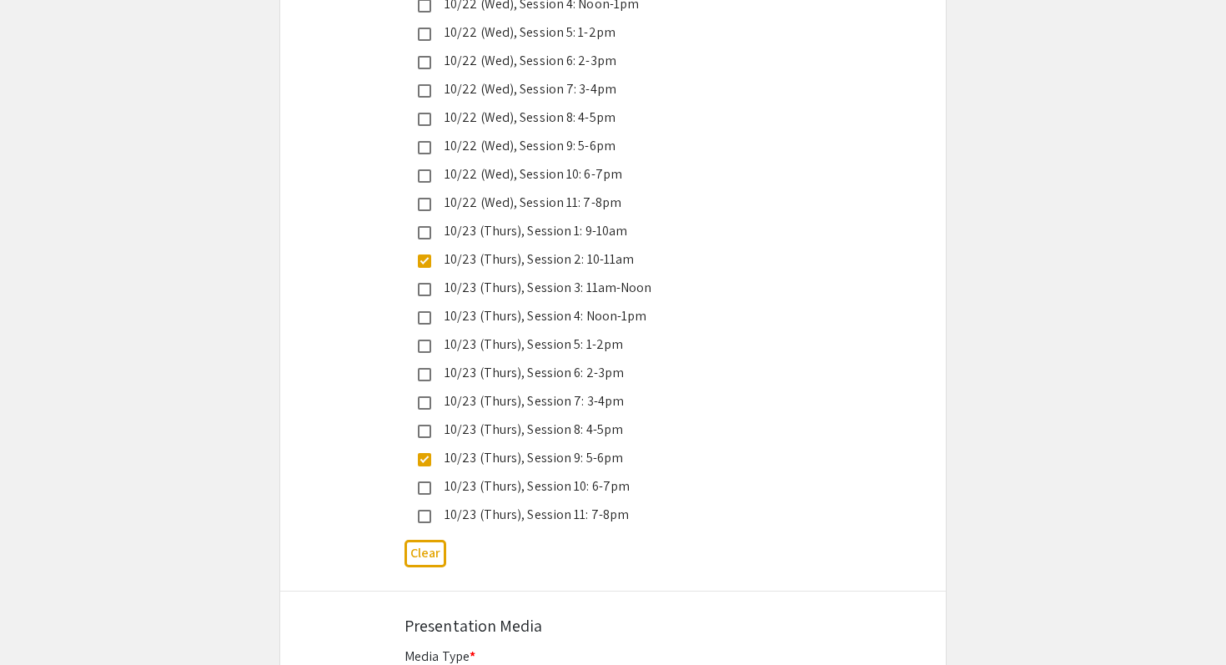
scroll to position [4482, 0]
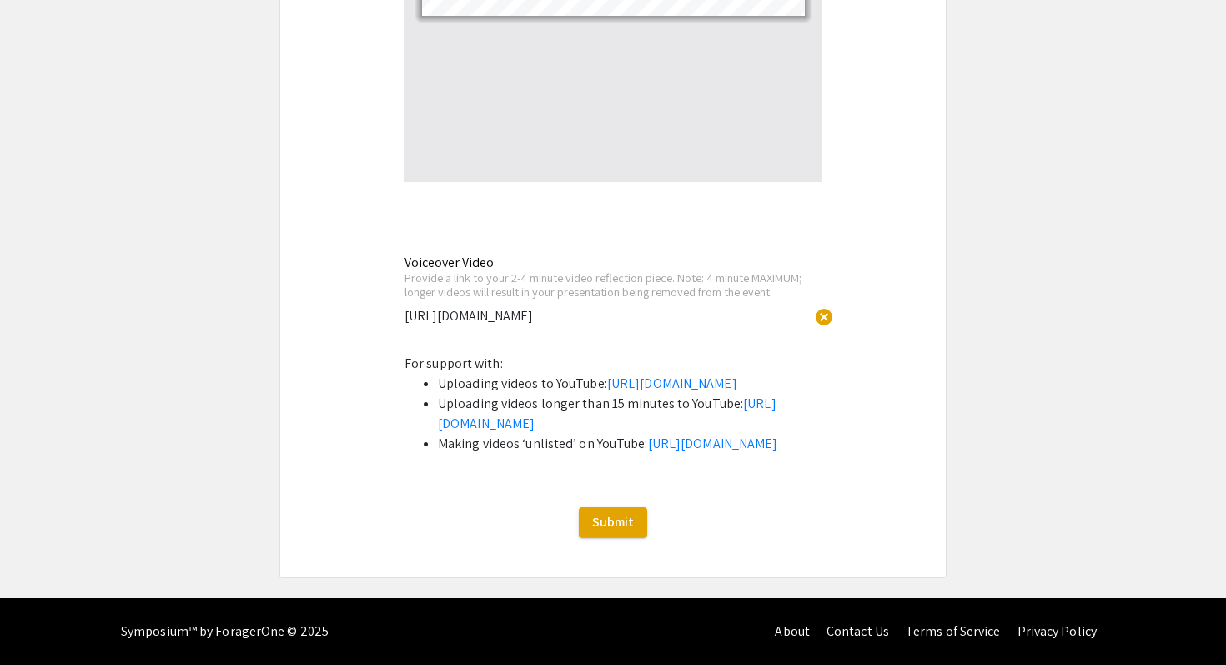
scroll to position [5645, 0]
click at [624, 532] on button "Submit" at bounding box center [613, 522] width 68 height 30
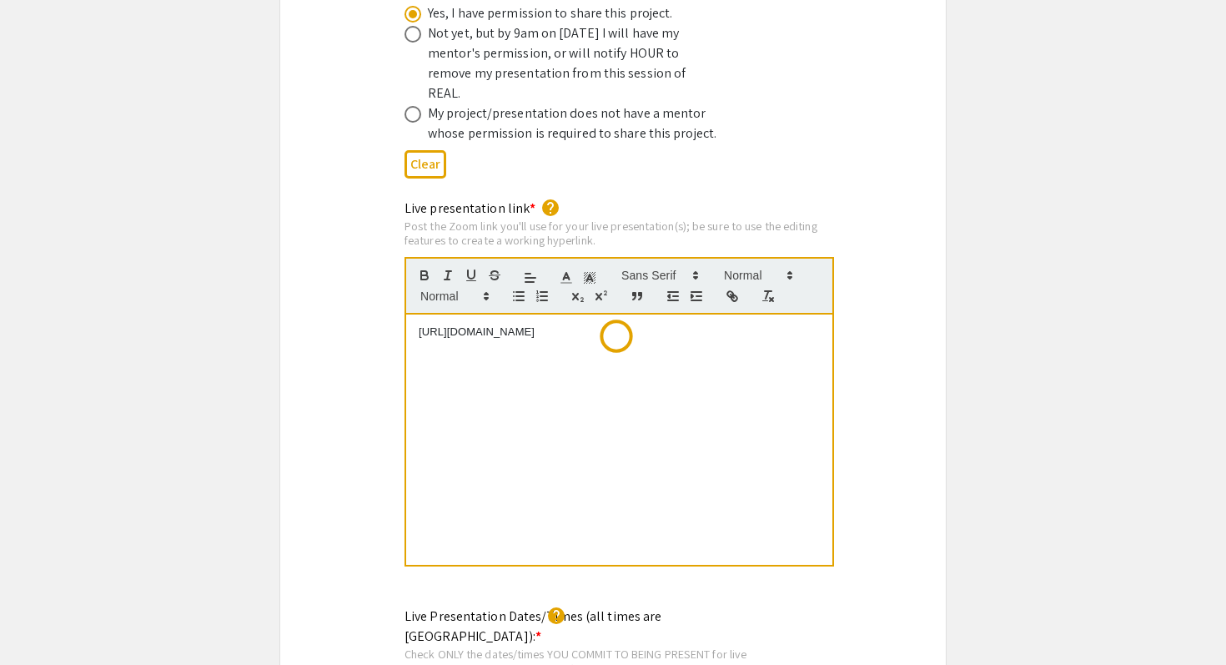
scroll to position [0, 0]
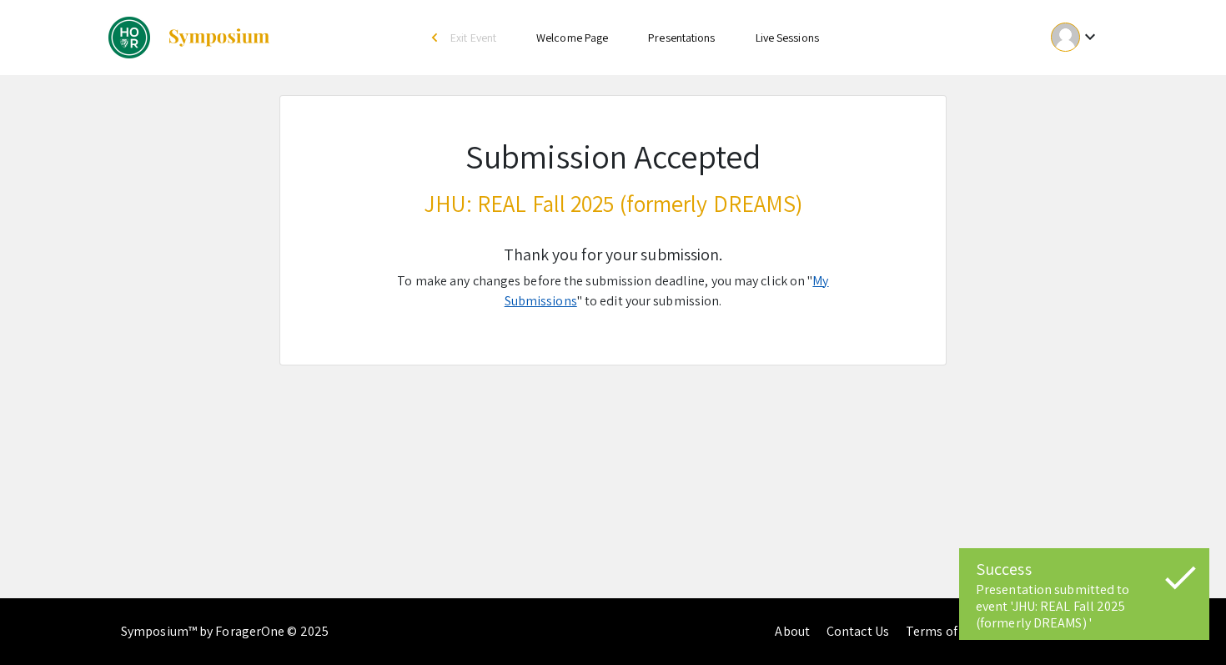
click at [829, 276] on link "My Submissions" at bounding box center [666, 291] width 324 height 38
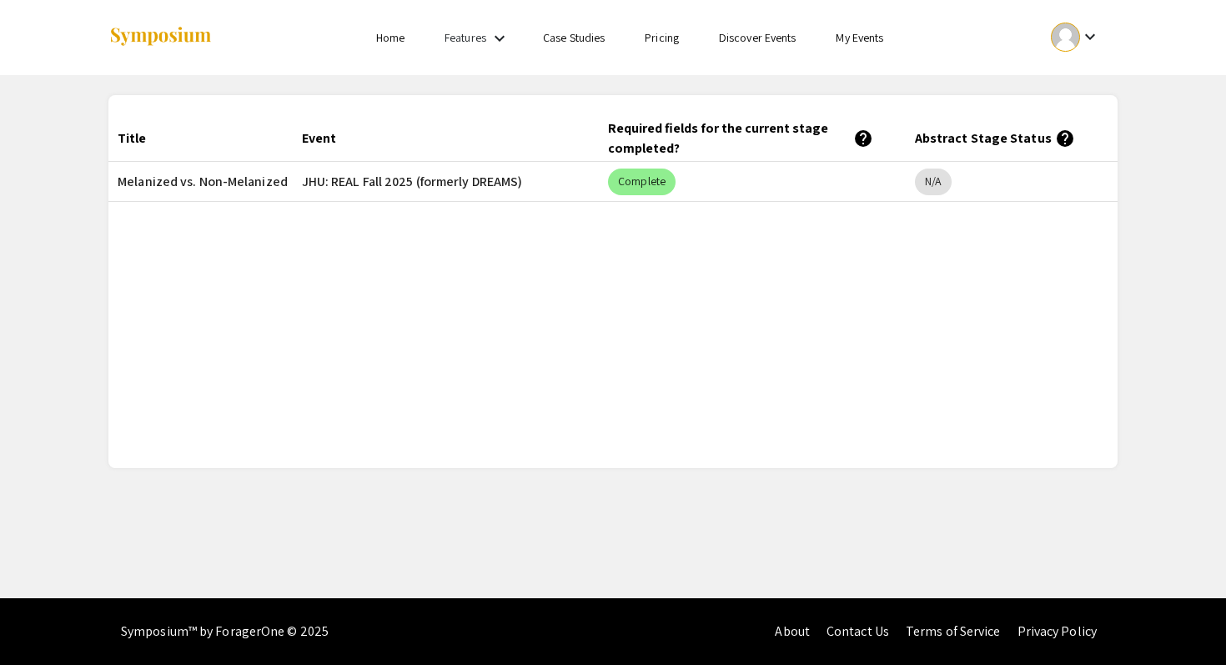
scroll to position [0, 290]
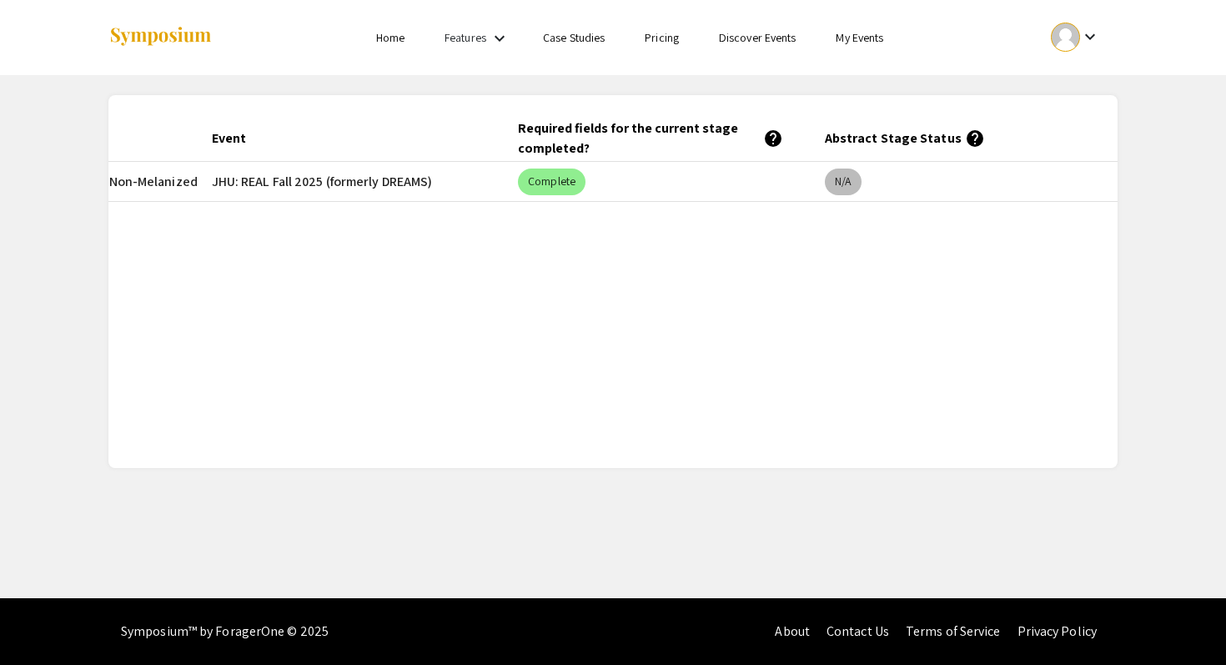
click at [840, 178] on mat-chip "N/A" at bounding box center [843, 181] width 37 height 27
